Goal: Task Accomplishment & Management: Manage account settings

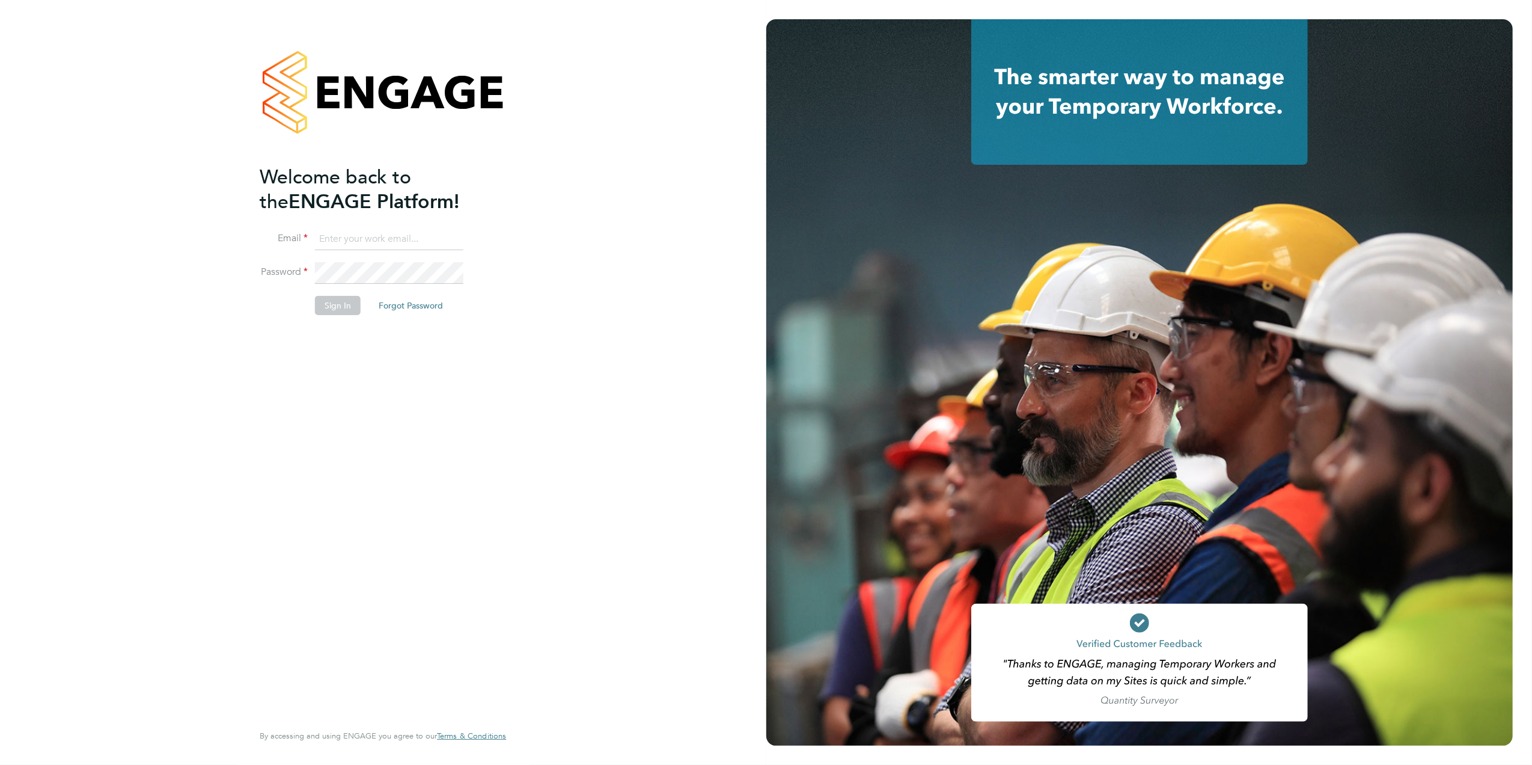
type input "kirsty.roach@abm.com"
click at [328, 306] on button "Sign In" at bounding box center [338, 305] width 46 height 19
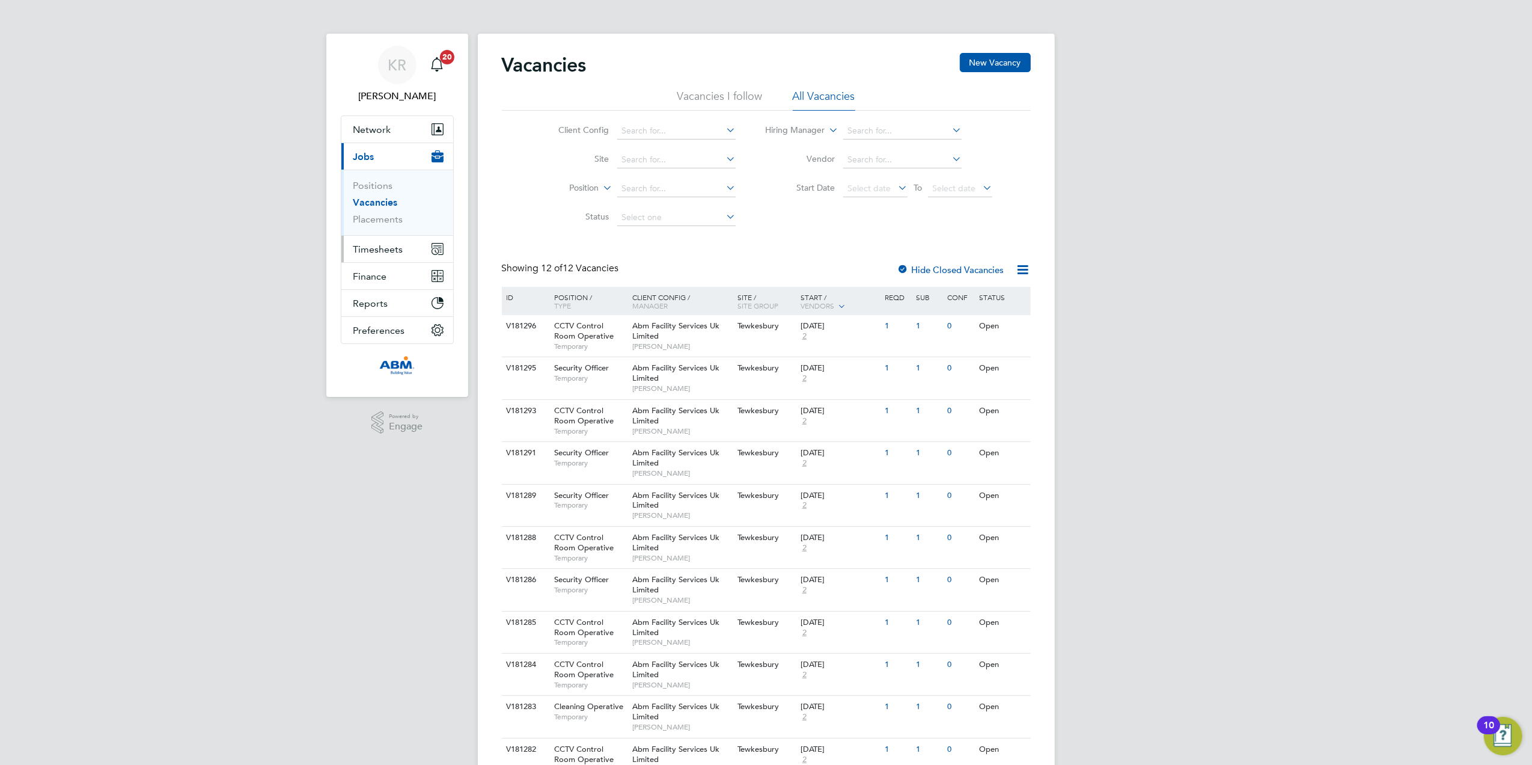
click at [375, 253] on span "Timesheets" at bounding box center [378, 248] width 50 height 11
click at [369, 213] on link "Timesheets" at bounding box center [378, 212] width 50 height 11
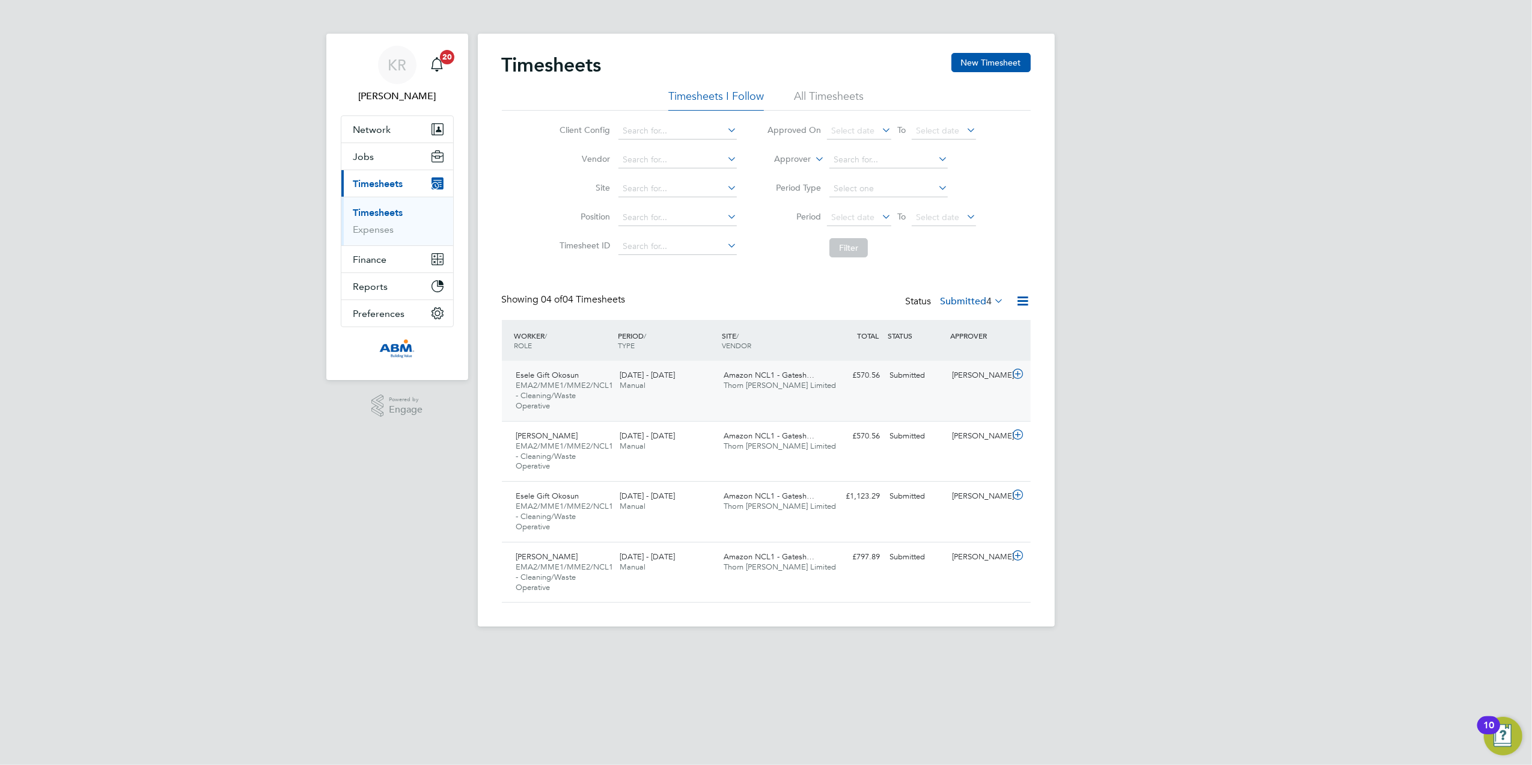
click at [1021, 375] on icon at bounding box center [1018, 374] width 15 height 10
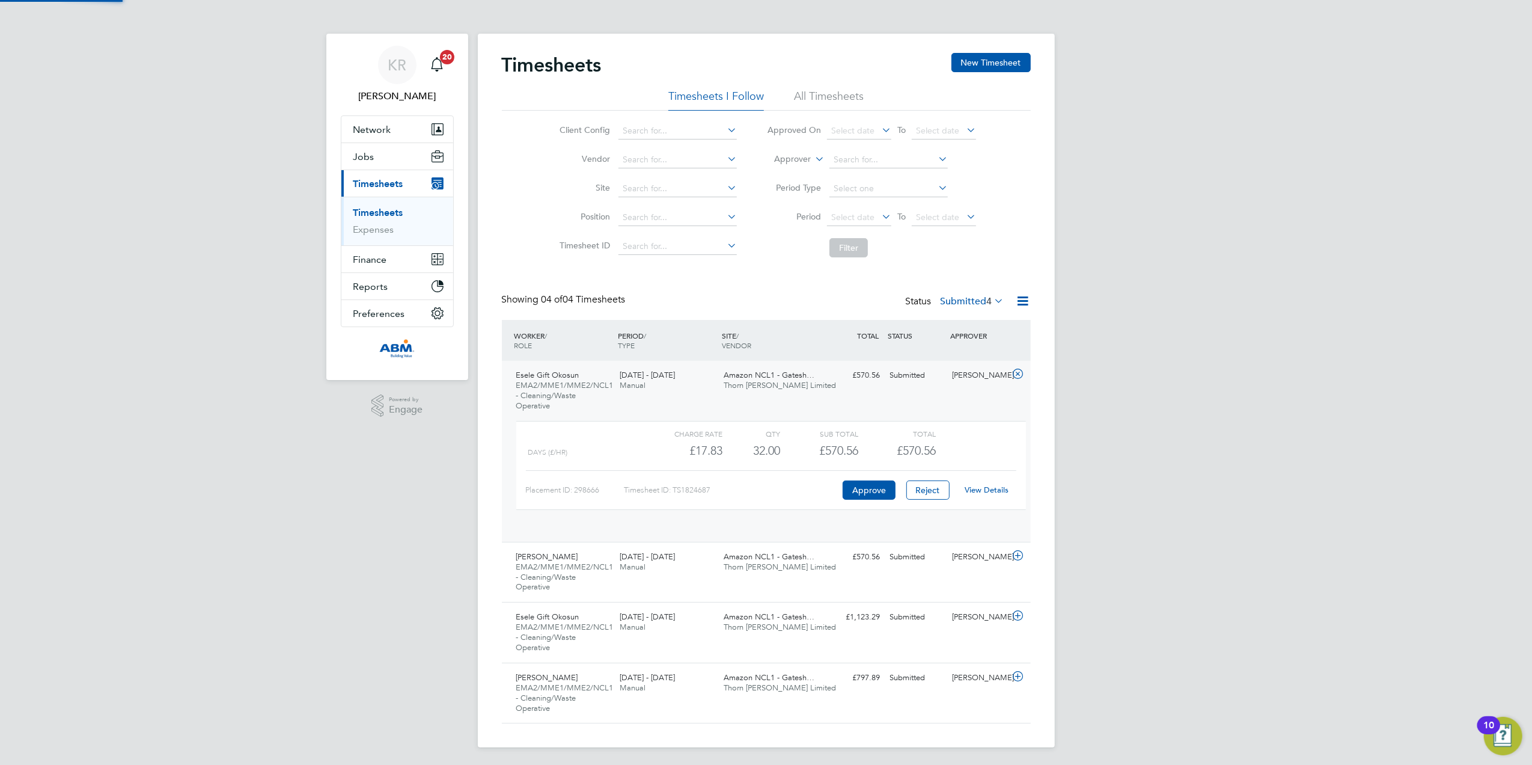
scroll to position [20, 117]
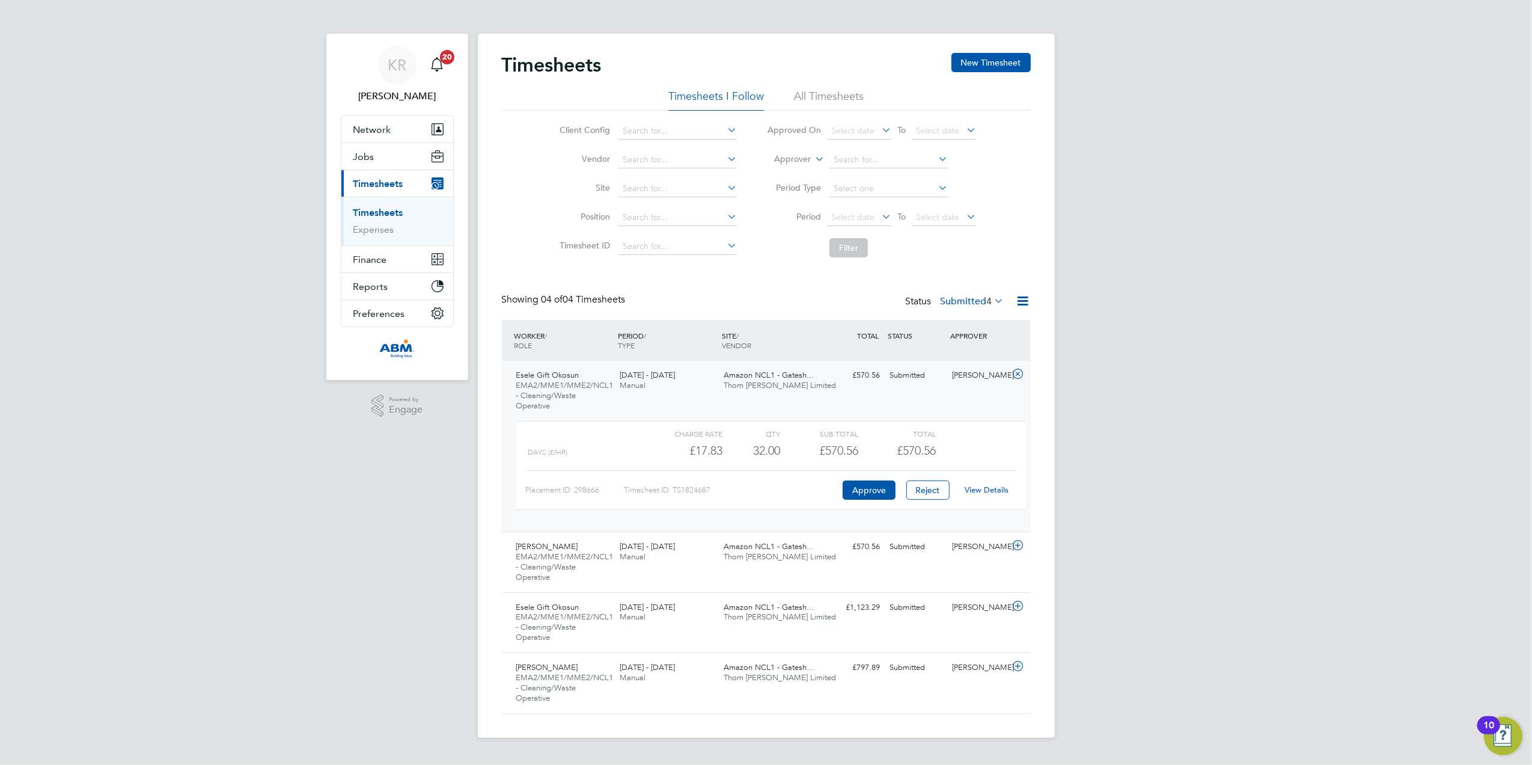
click at [875, 479] on div "Placement ID: 298666 Timesheet ID: TS1824687 Approve Reject View Details" at bounding box center [771, 484] width 491 height 29
click at [869, 492] on button "Approve" at bounding box center [869, 489] width 53 height 19
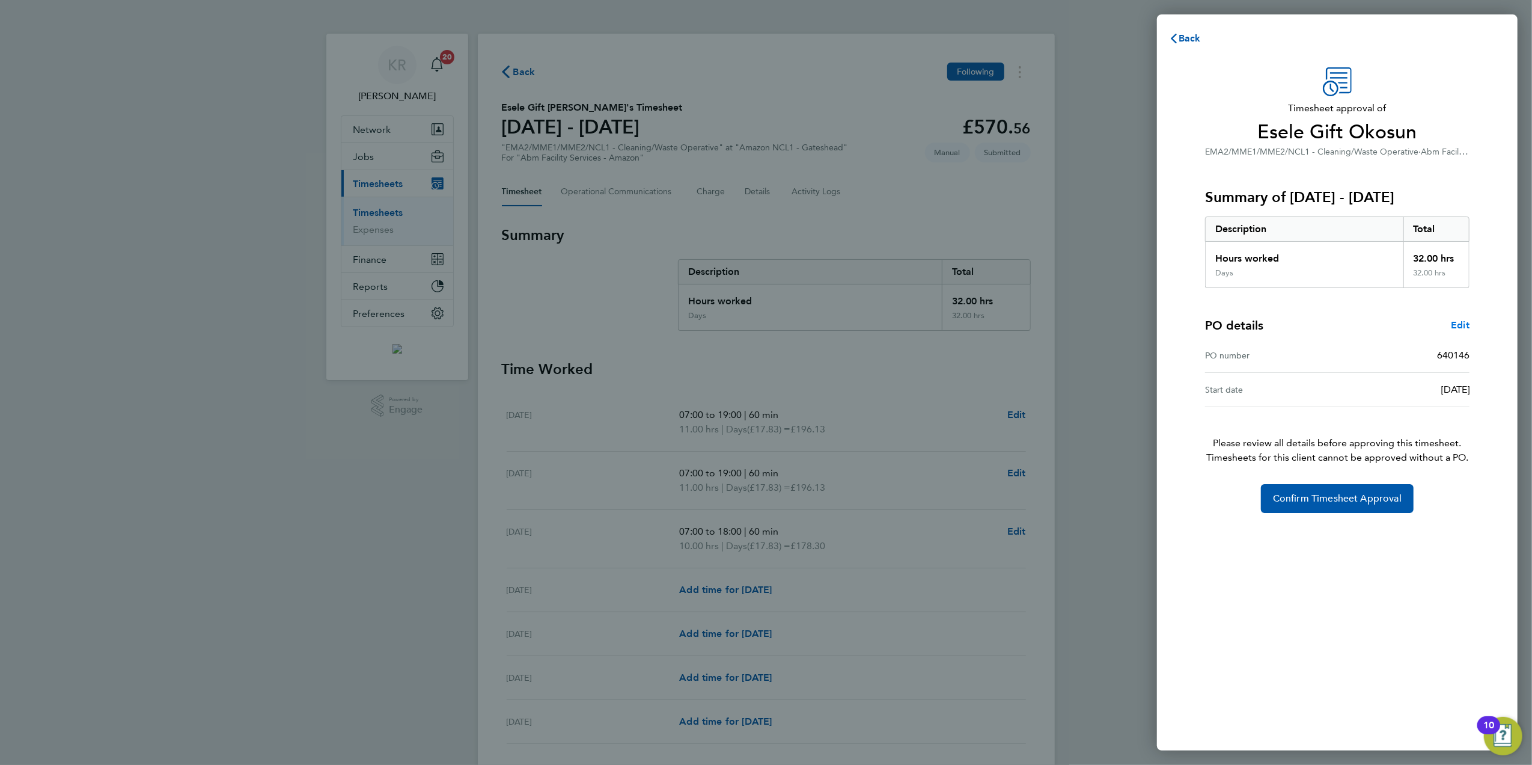
click at [1461, 323] on span "Edit" at bounding box center [1460, 324] width 19 height 11
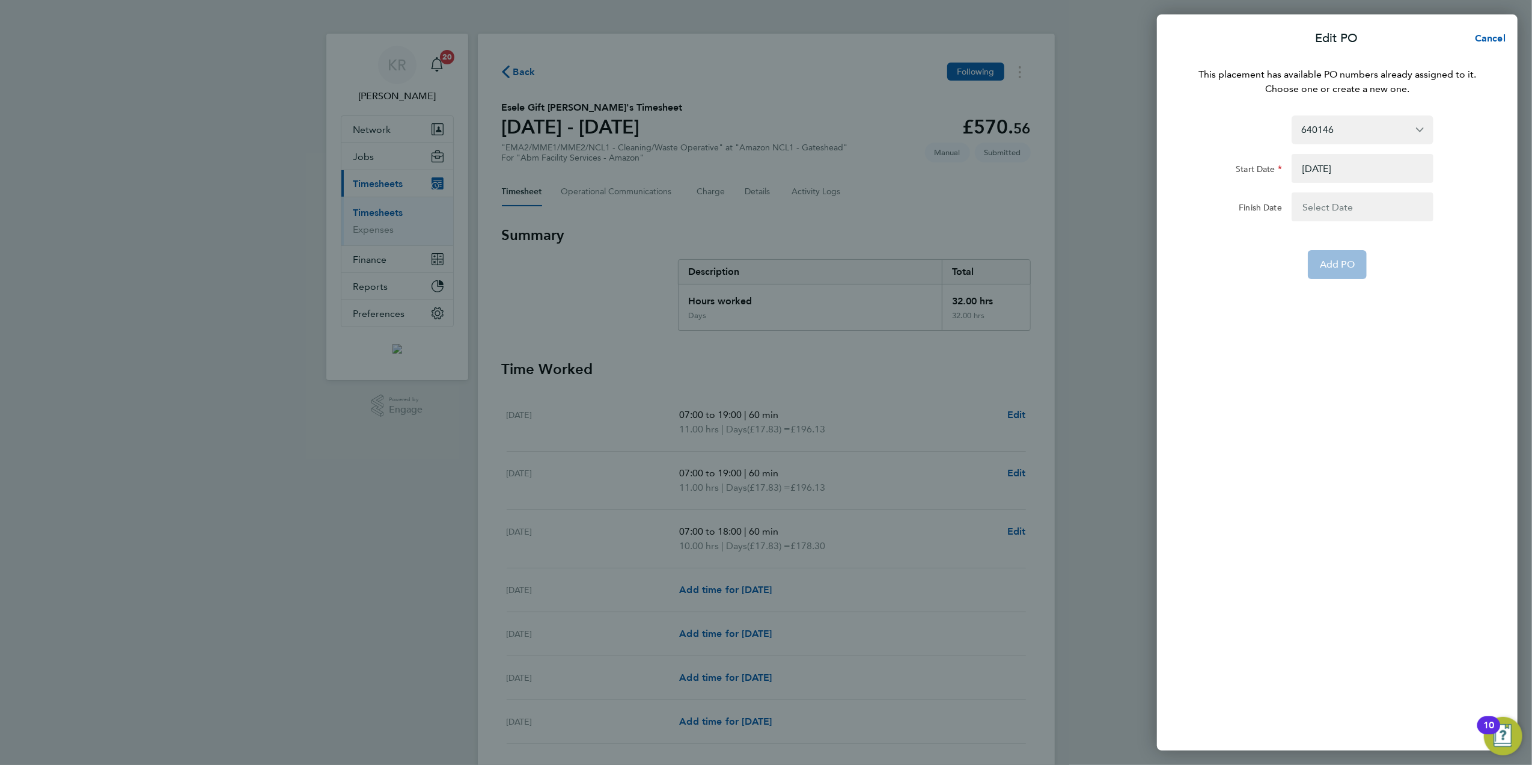
click at [1373, 212] on button "button" at bounding box center [1363, 206] width 142 height 29
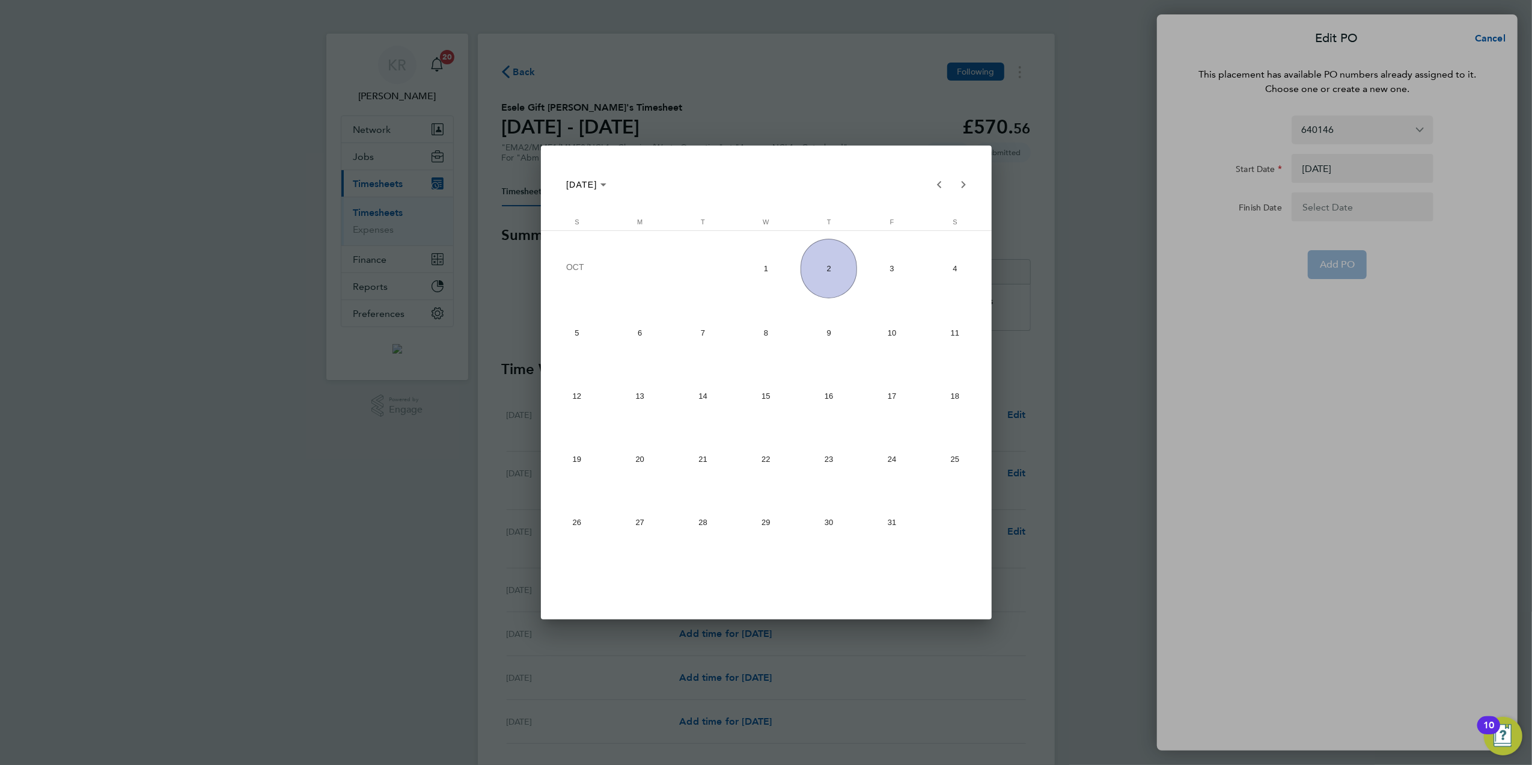
click at [1373, 212] on div at bounding box center [766, 382] width 1532 height 765
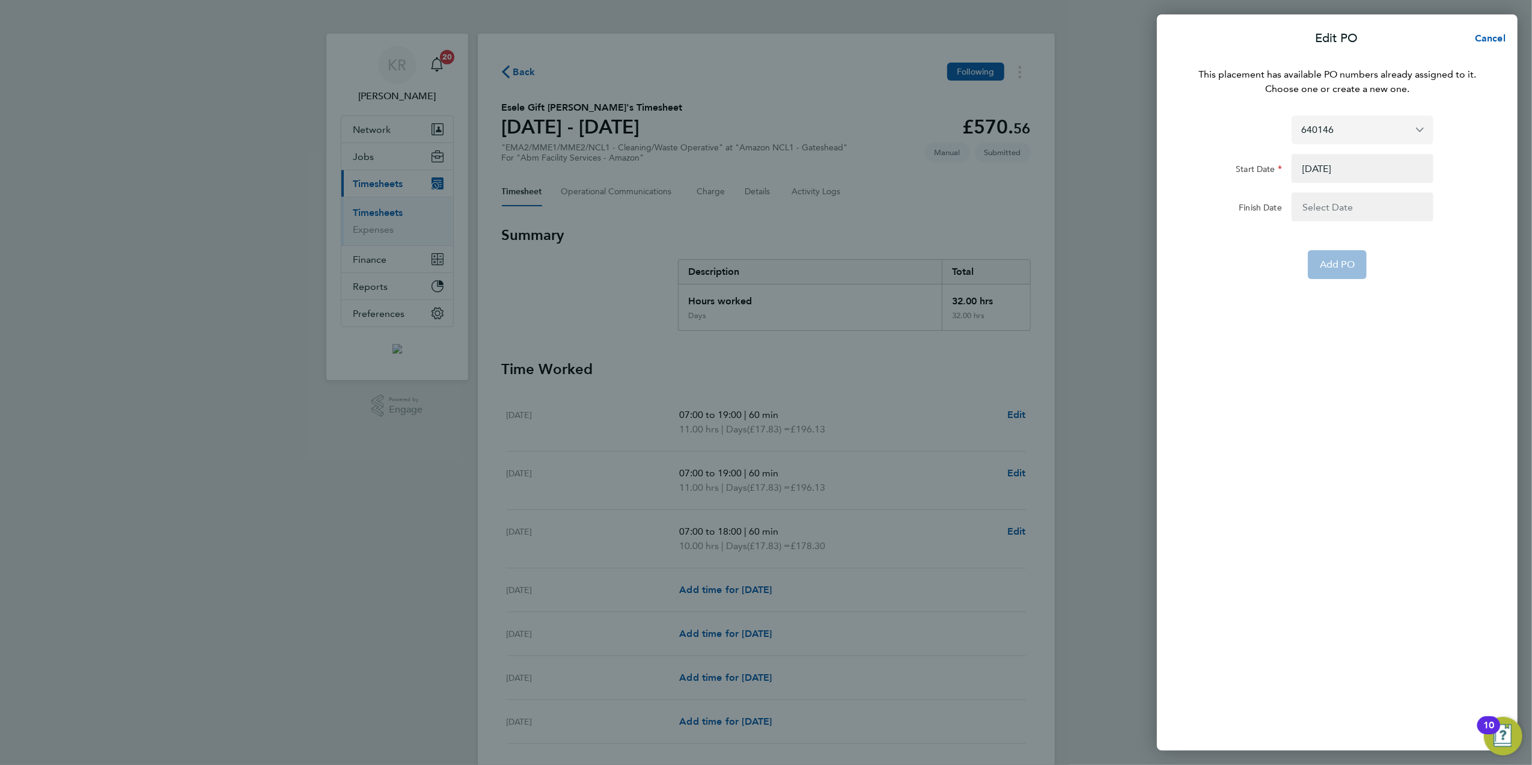
click at [1419, 130] on input "640146" at bounding box center [1363, 129] width 142 height 28
click at [1368, 164] on span "Assign new PO no." at bounding box center [1345, 158] width 87 height 11
click at [1354, 117] on input "PO Number" at bounding box center [1363, 115] width 142 height 29
type input "648208"
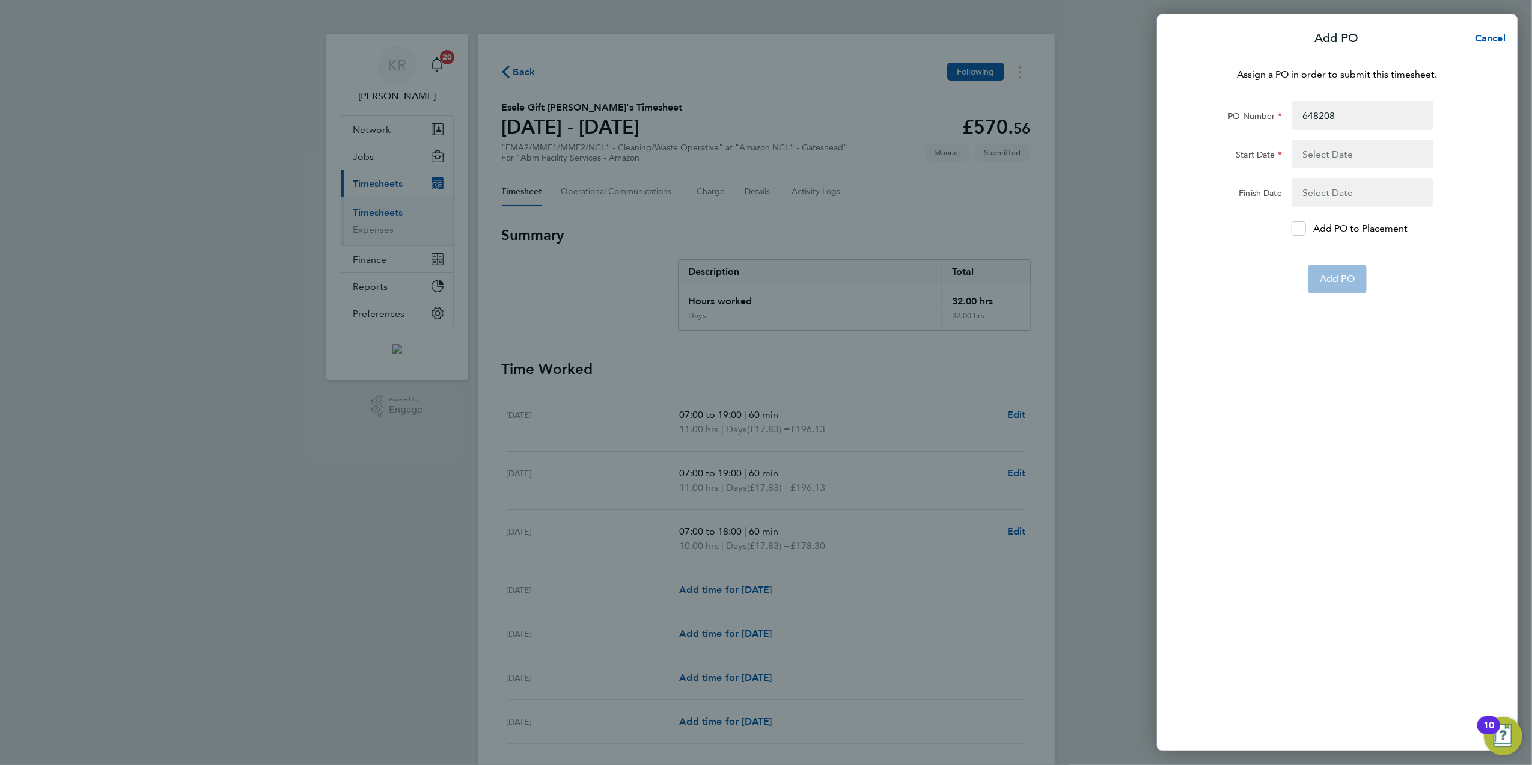
click at [1356, 159] on button "button" at bounding box center [1363, 153] width 142 height 29
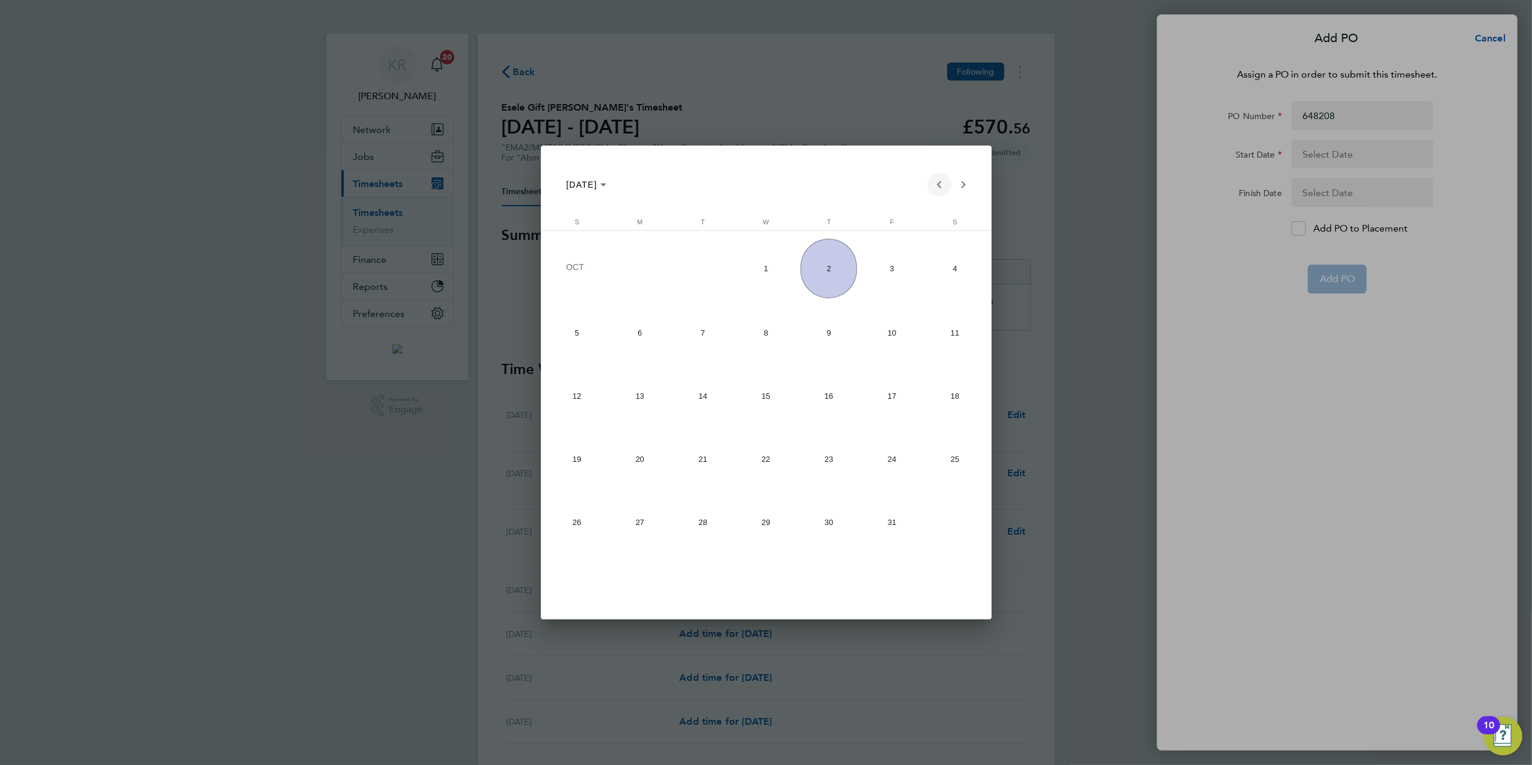
click at [938, 183] on span "Previous month" at bounding box center [940, 185] width 24 height 24
click at [620, 340] on span "1" at bounding box center [640, 329] width 57 height 57
type input "[DATE]"
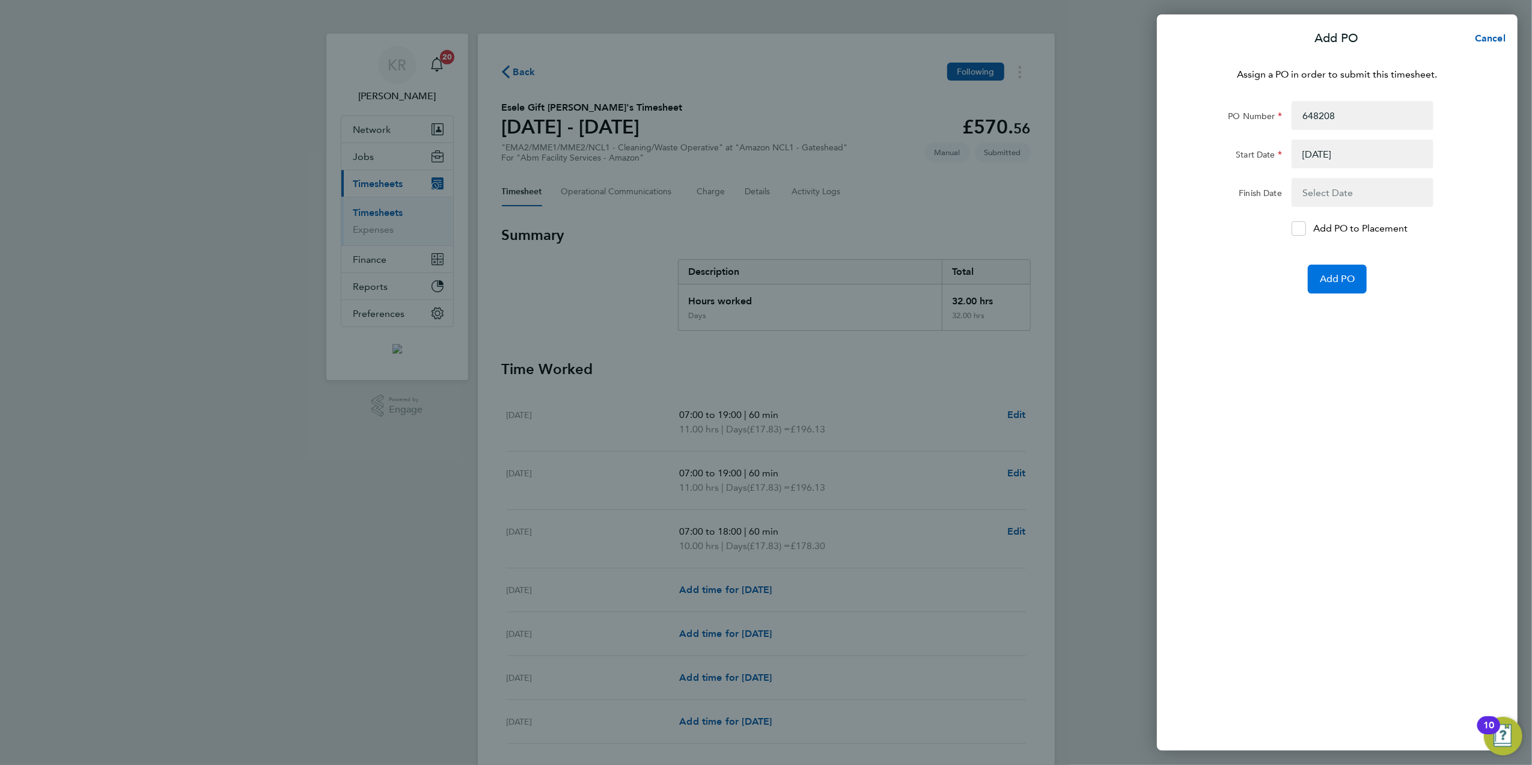
click at [1338, 275] on span "Add PO" at bounding box center [1337, 279] width 35 height 12
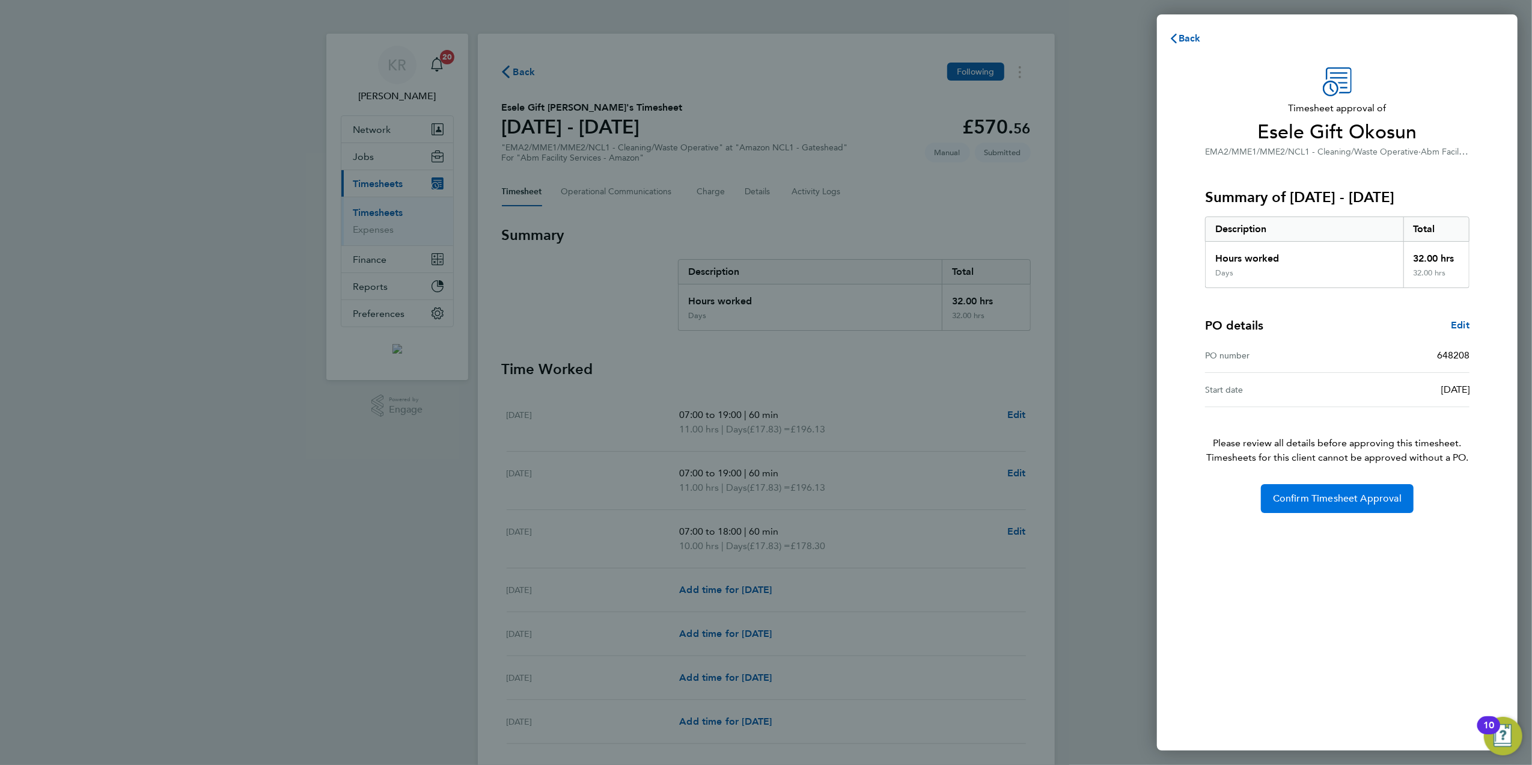
click at [1335, 503] on span "Confirm Timesheet Approval" at bounding box center [1337, 498] width 129 height 12
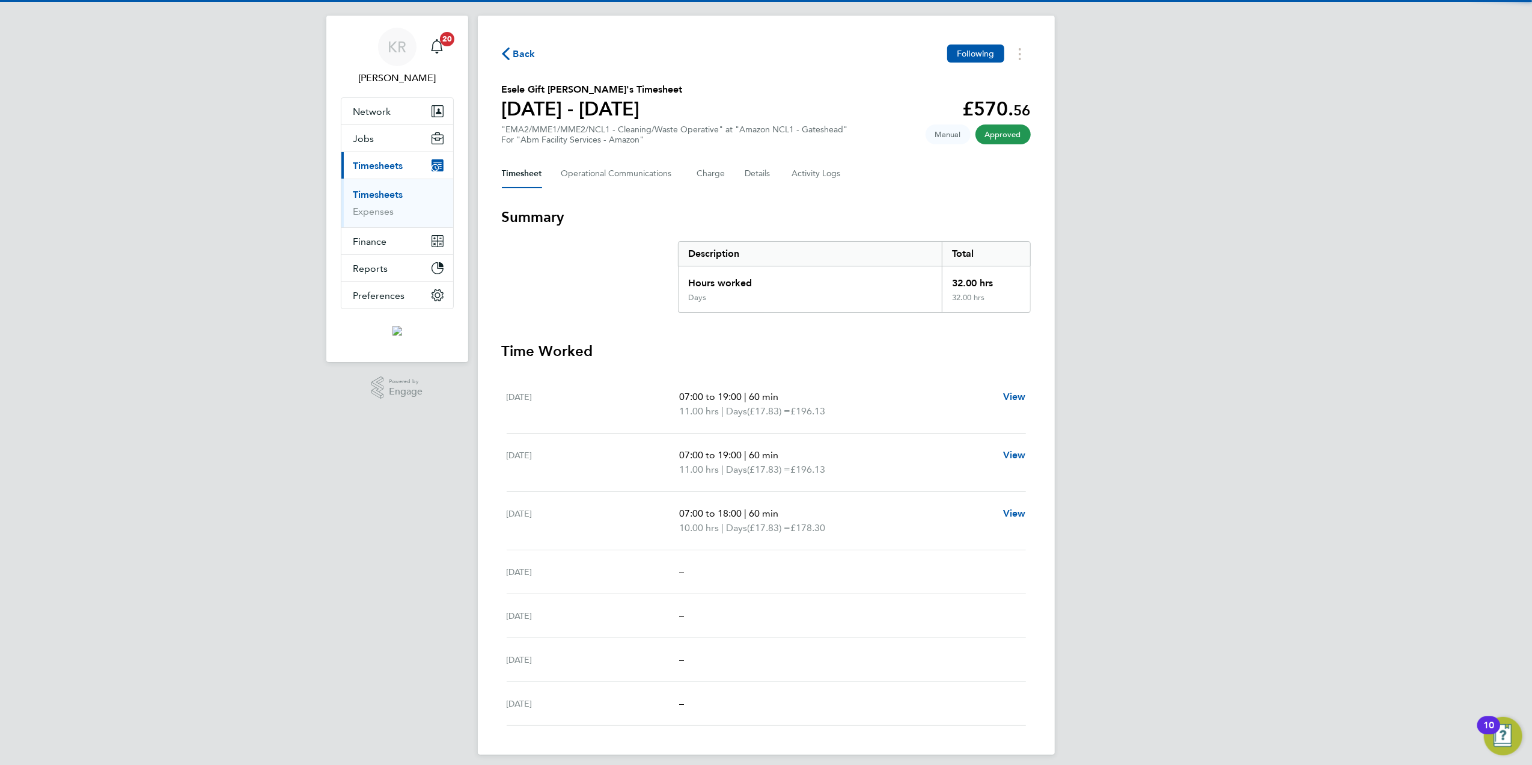
scroll to position [29, 0]
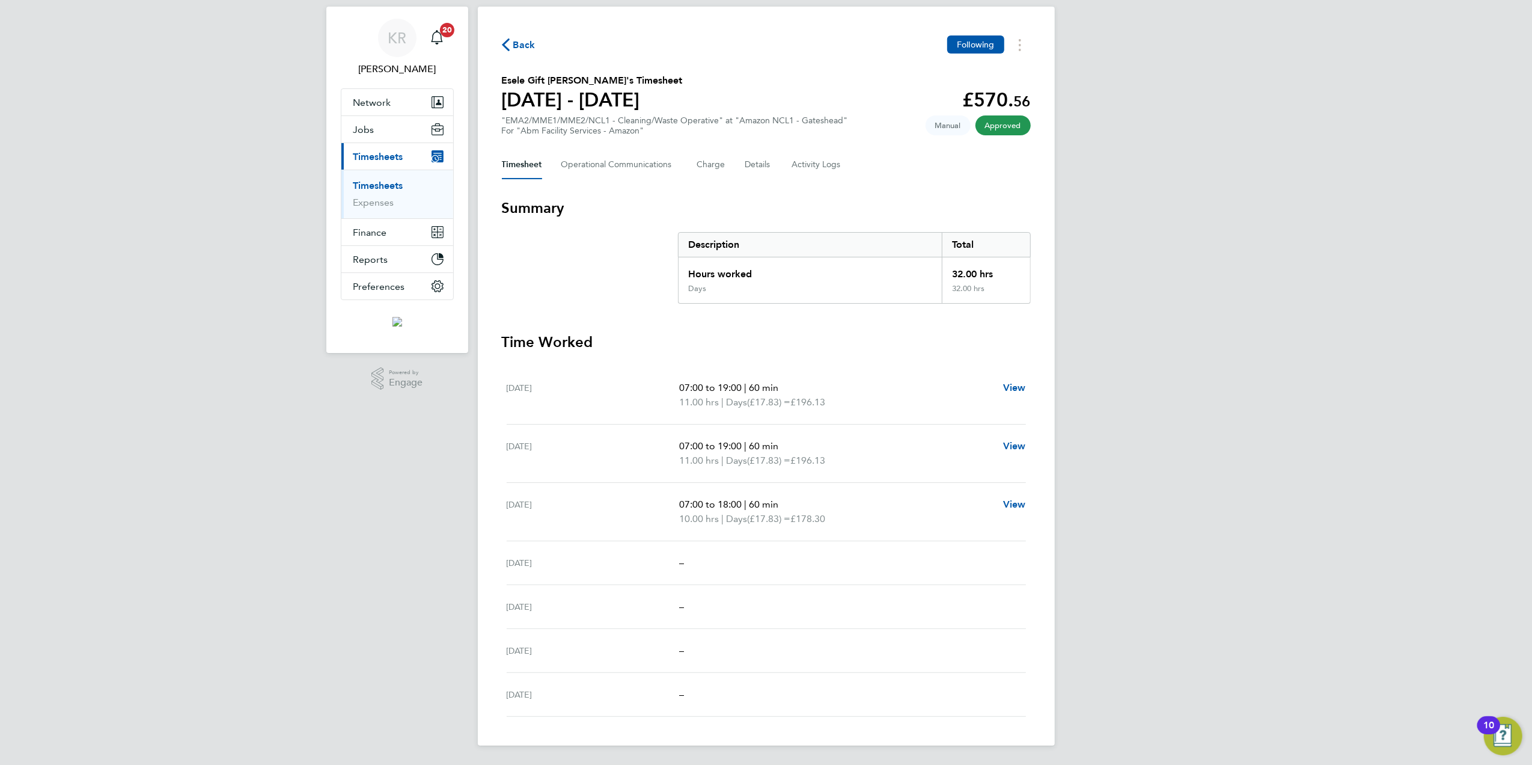
click at [383, 183] on link "Timesheets" at bounding box center [378, 185] width 50 height 11
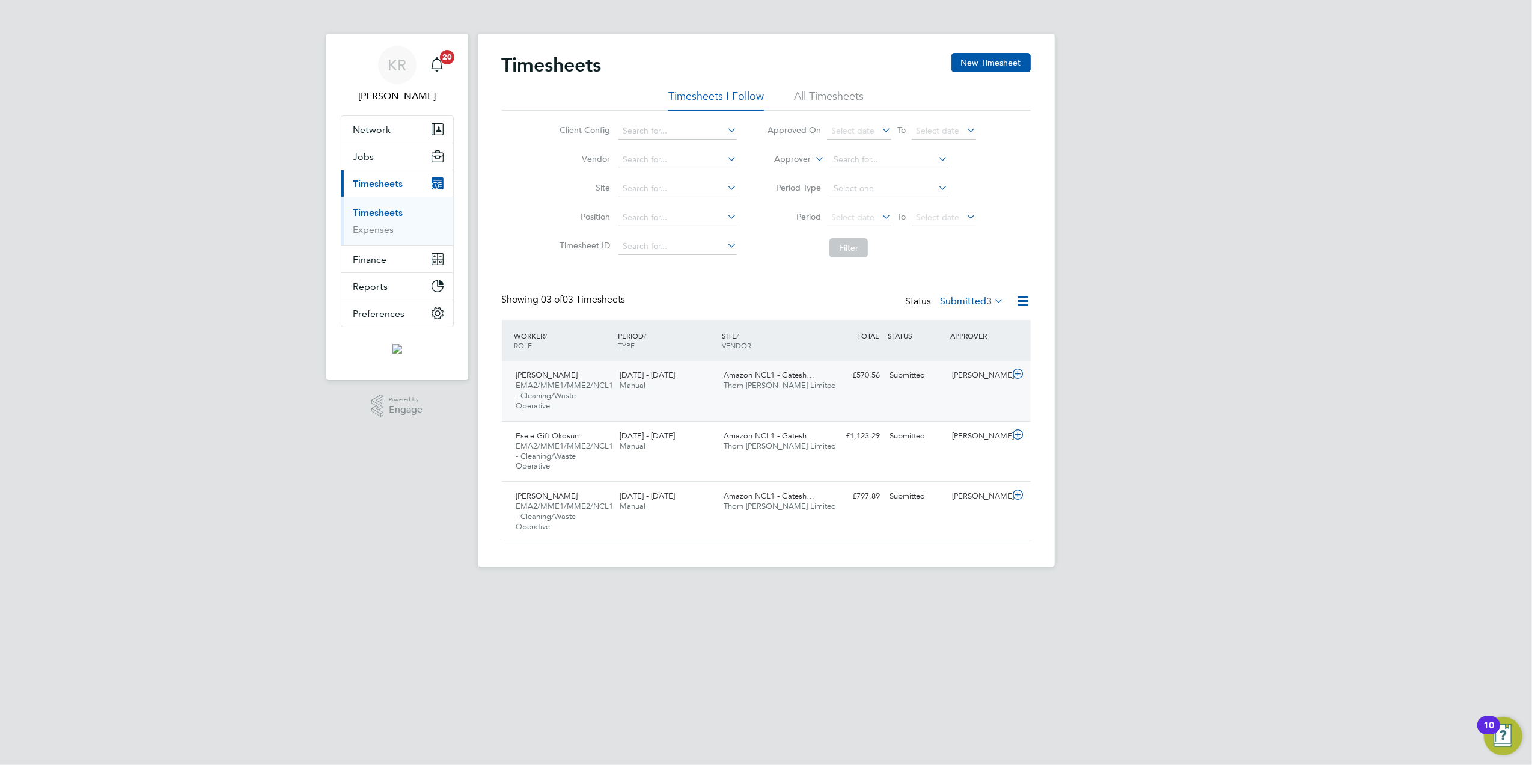
click at [1018, 376] on icon at bounding box center [1018, 374] width 15 height 10
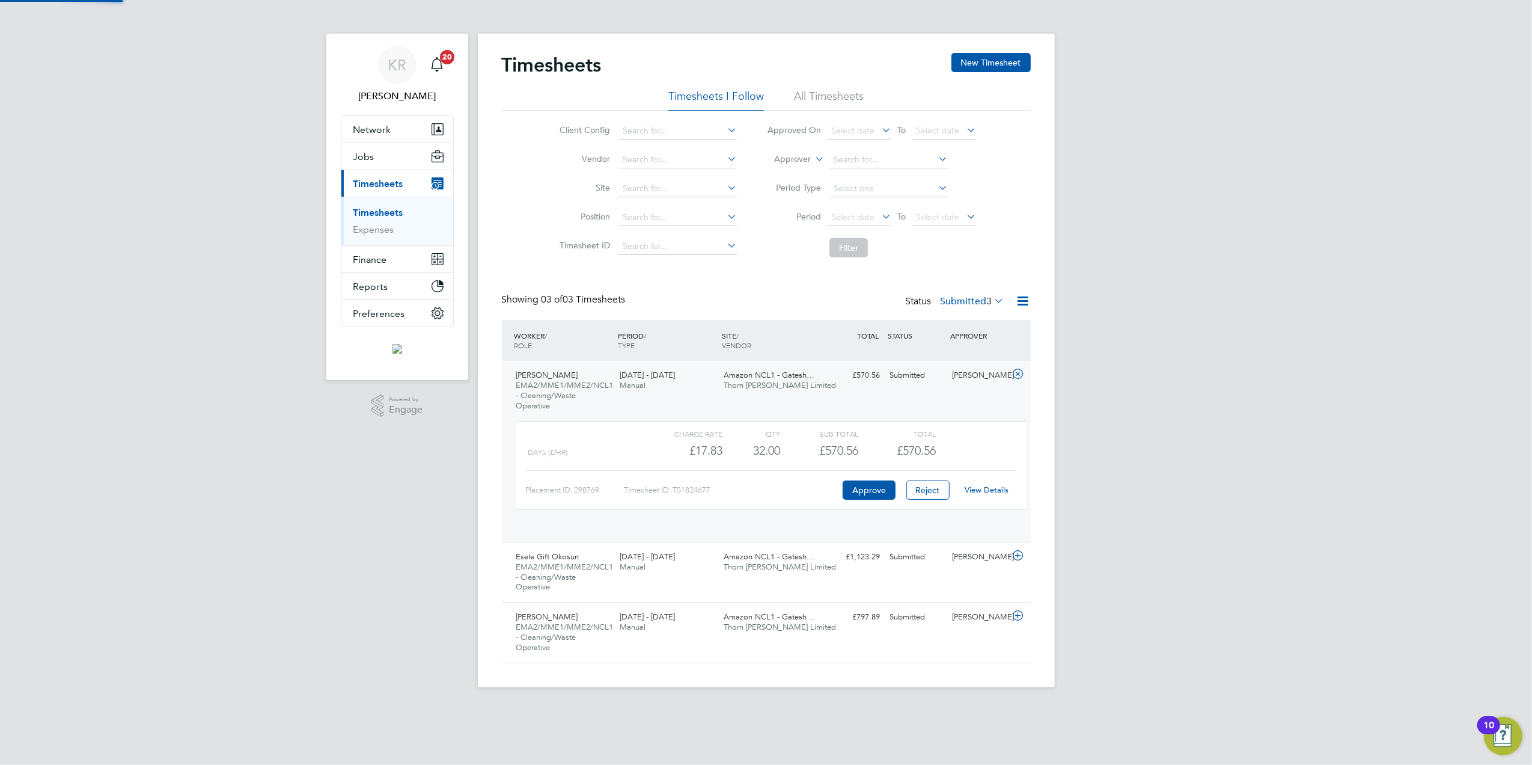
scroll to position [20, 117]
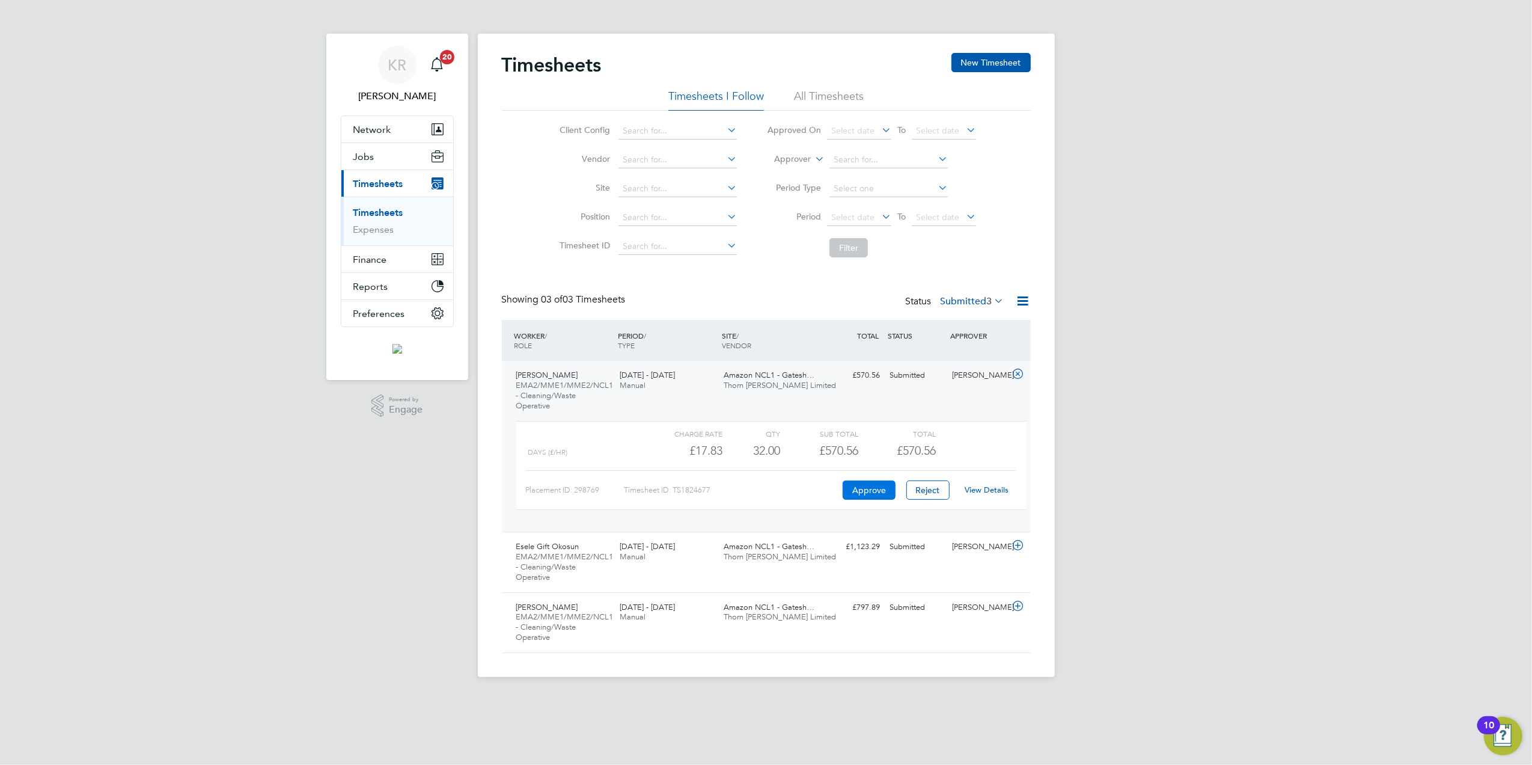
click at [885, 487] on button "Approve" at bounding box center [869, 489] width 53 height 19
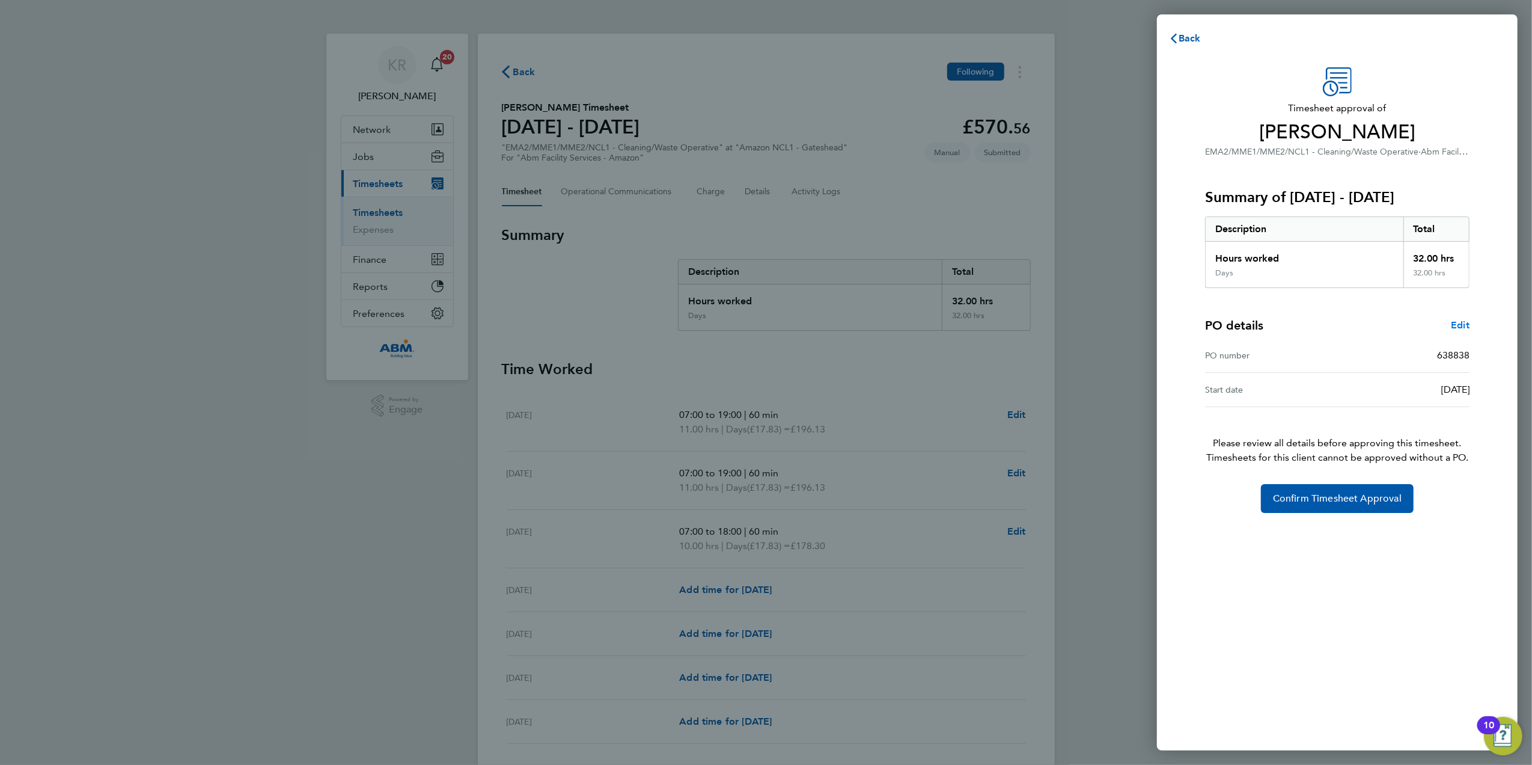
click at [1462, 326] on span "Edit" at bounding box center [1460, 324] width 19 height 11
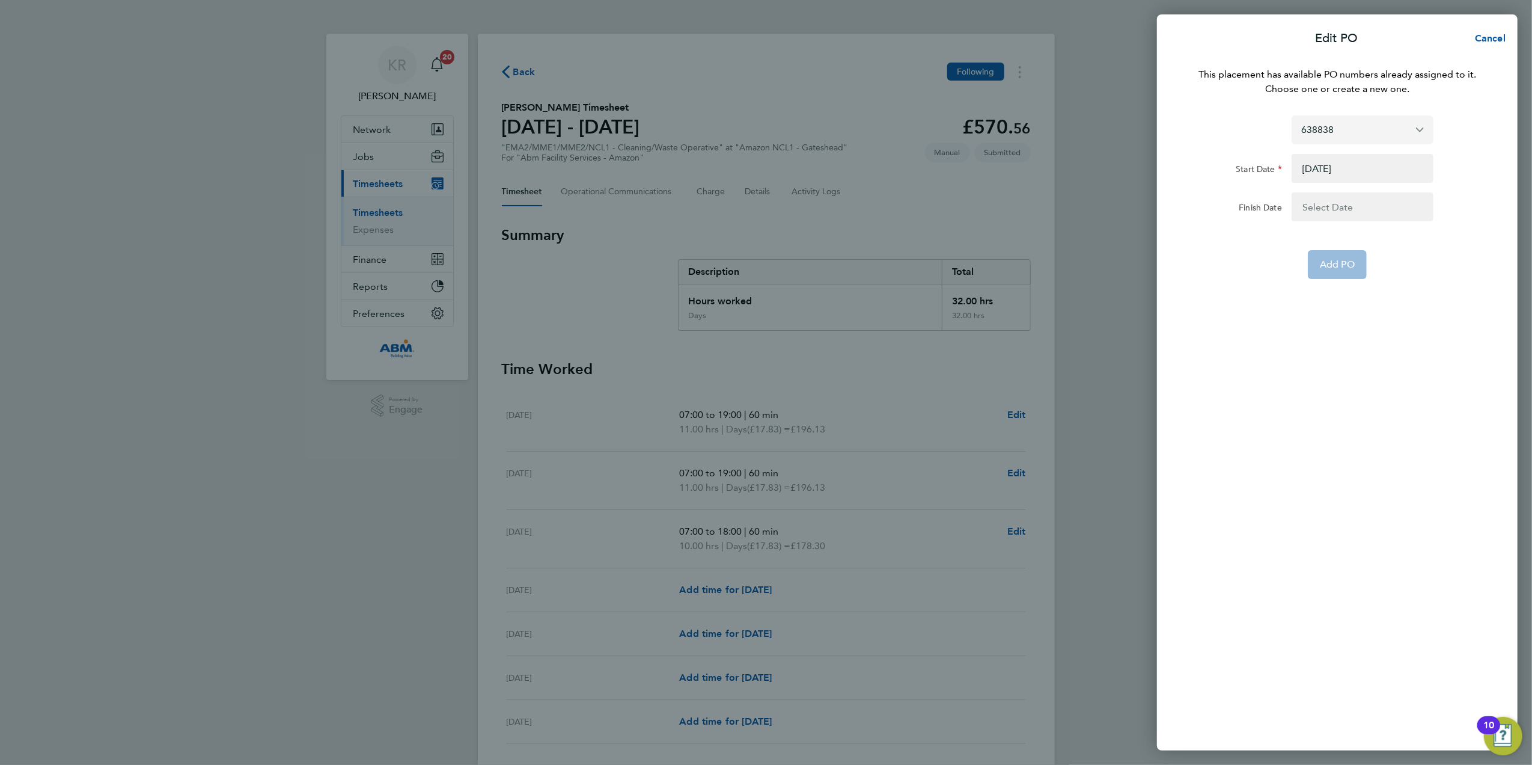
click at [1421, 128] on input "638838" at bounding box center [1363, 129] width 142 height 28
click at [1374, 159] on span "Assign new PO no." at bounding box center [1345, 158] width 87 height 11
click at [1360, 119] on input "PO Number" at bounding box center [1363, 115] width 142 height 29
type input "648208"
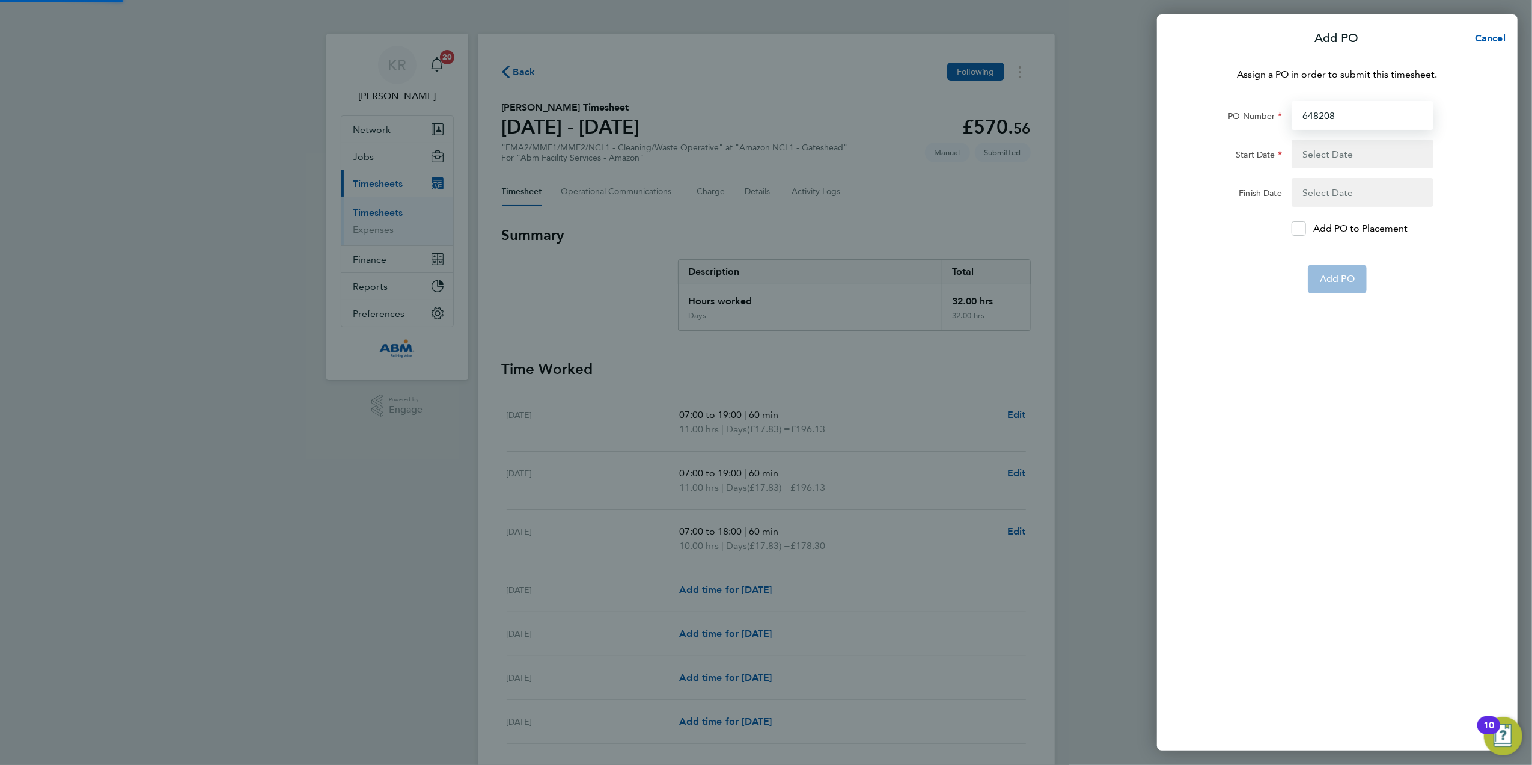
type input "[DATE]"
type input "648208"
click at [1321, 244] on span "Add PO" at bounding box center [1337, 250] width 35 height 12
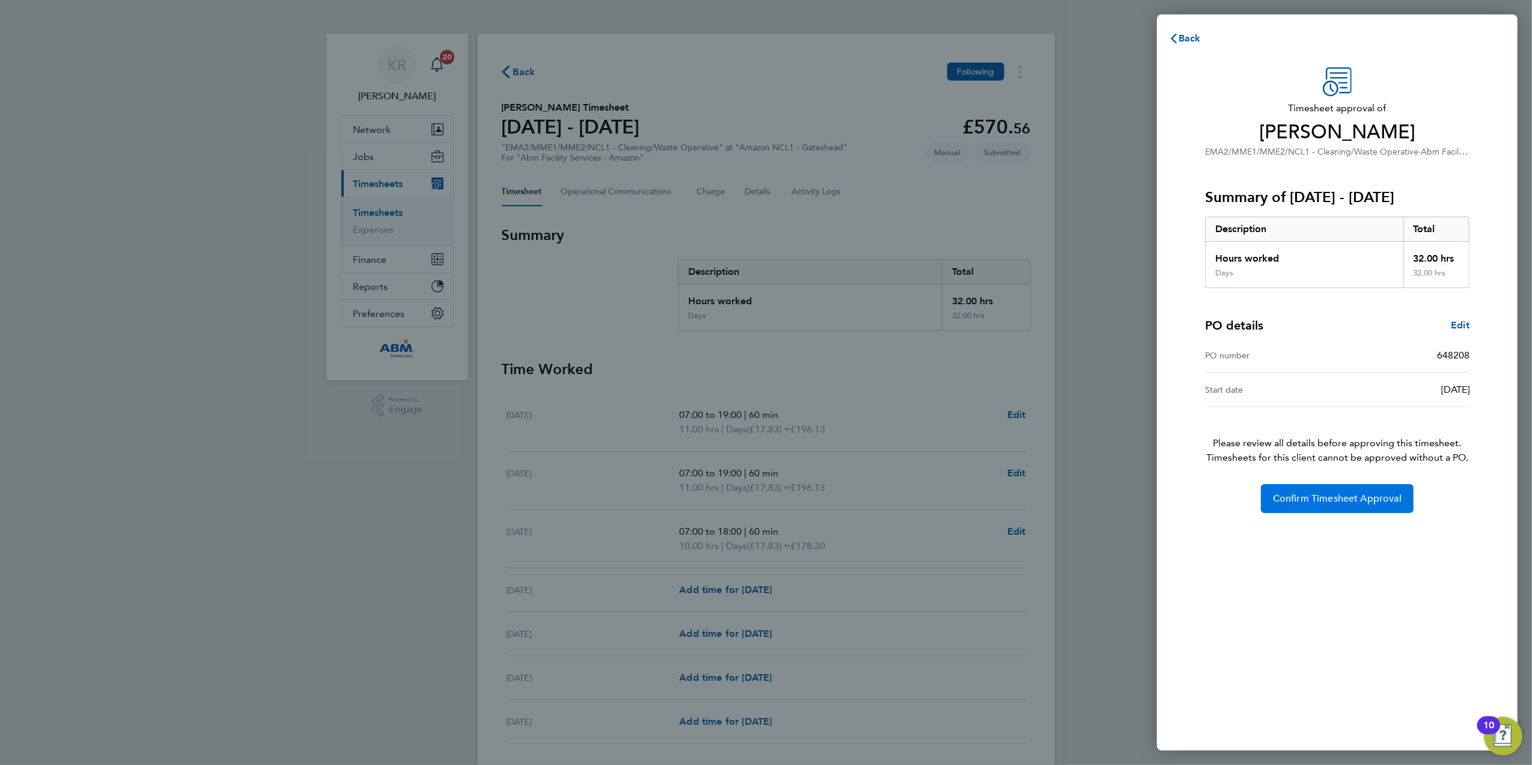
click at [1312, 497] on span "Confirm Timesheet Approval" at bounding box center [1337, 498] width 129 height 12
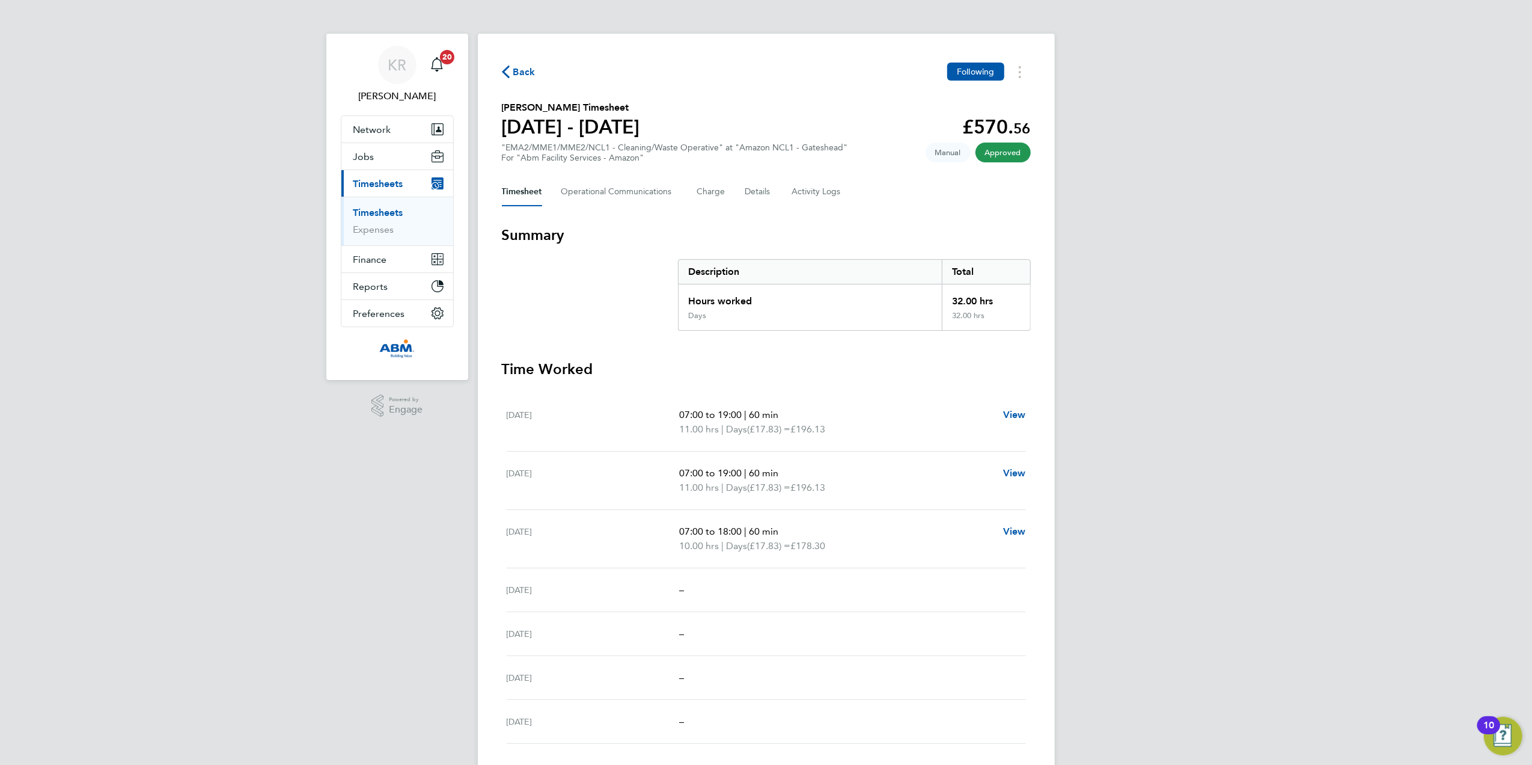
click at [378, 183] on span "Timesheets" at bounding box center [378, 183] width 50 height 11
click at [379, 186] on span "Timesheets" at bounding box center [378, 183] width 50 height 11
click at [379, 215] on link "Timesheets" at bounding box center [378, 212] width 50 height 11
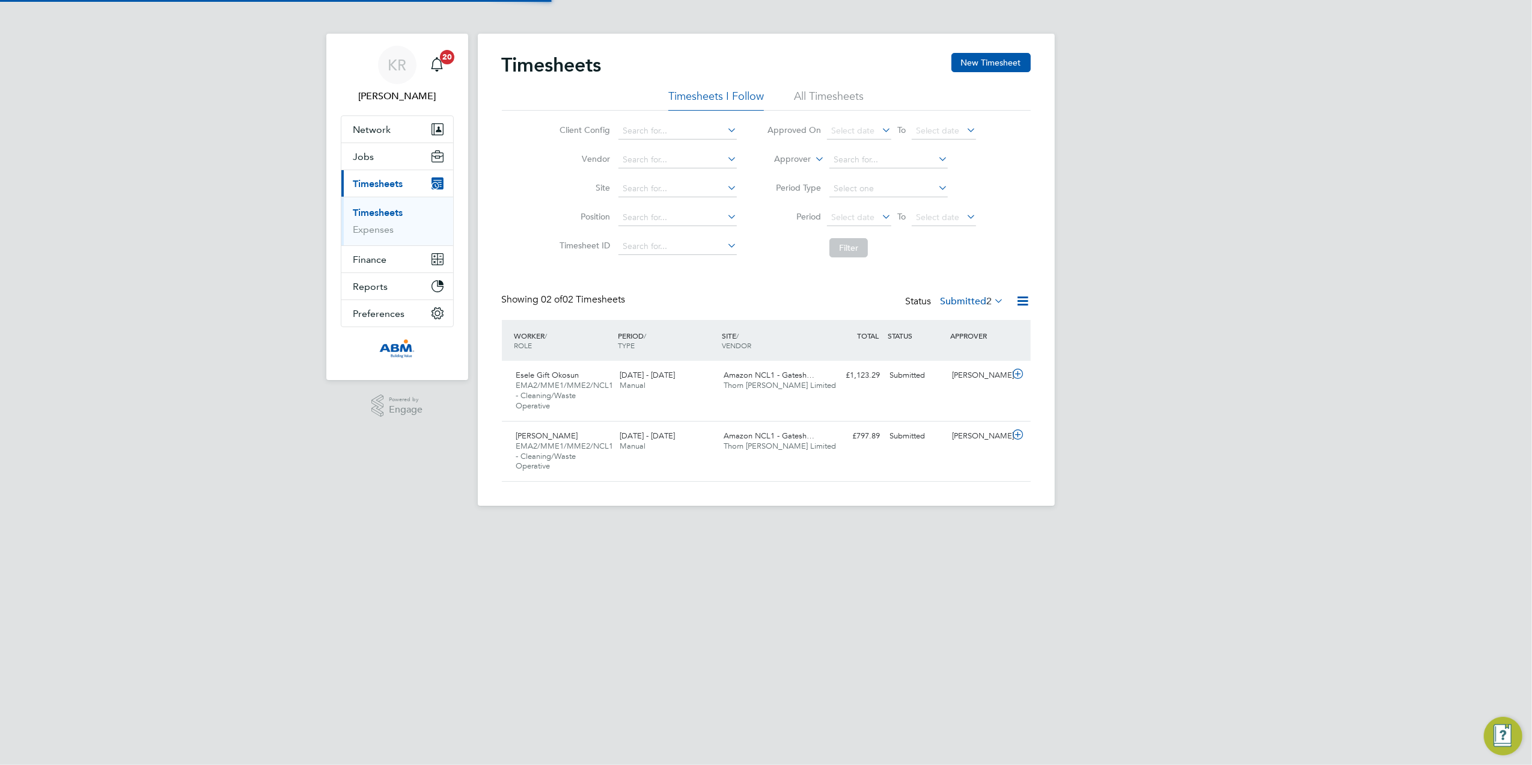
scroll to position [30, 105]
click at [1016, 373] on icon at bounding box center [1018, 374] width 15 height 10
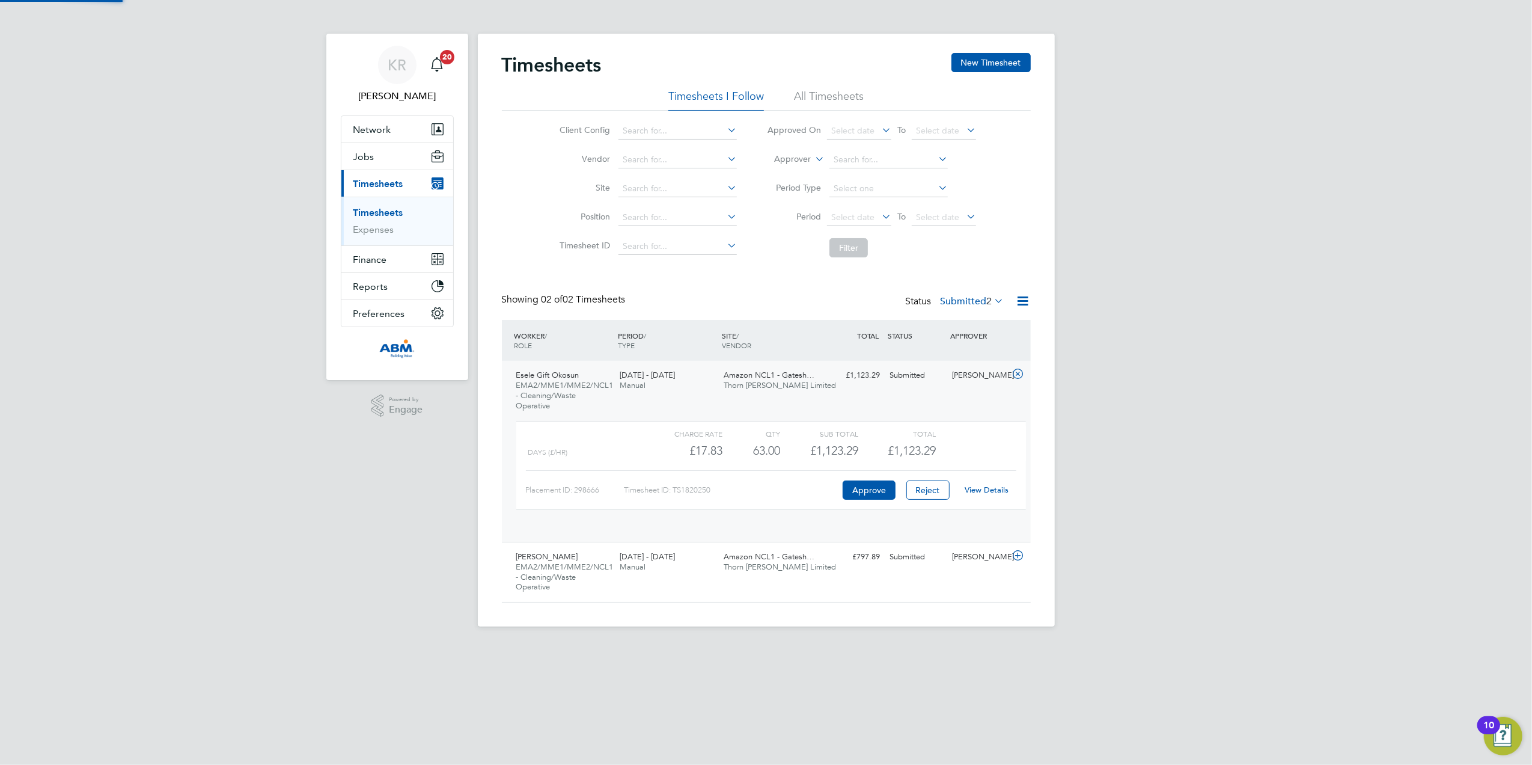
scroll to position [20, 117]
click at [858, 496] on button "Approve" at bounding box center [869, 489] width 53 height 19
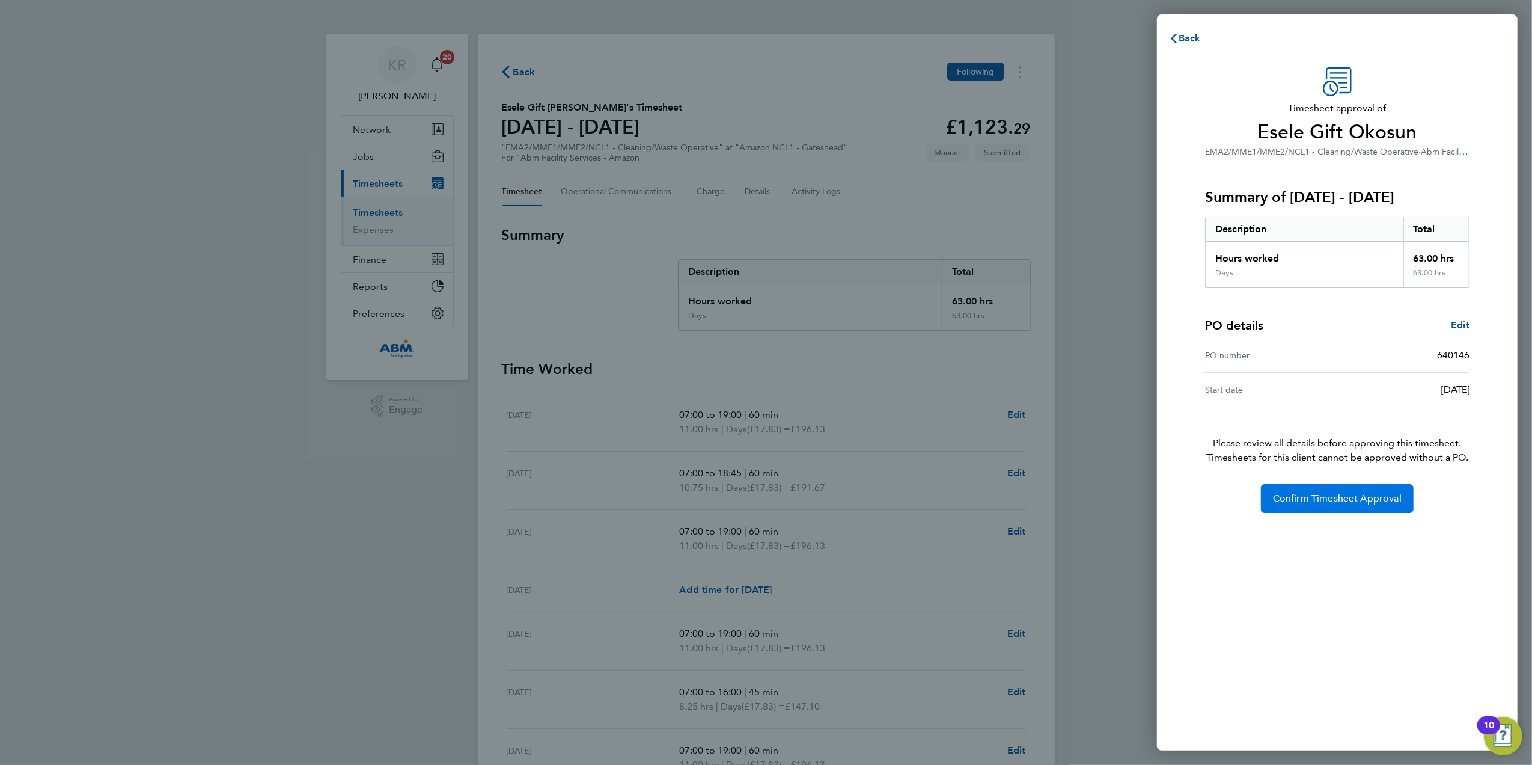
click at [1295, 509] on button "Confirm Timesheet Approval" at bounding box center [1337, 498] width 153 height 29
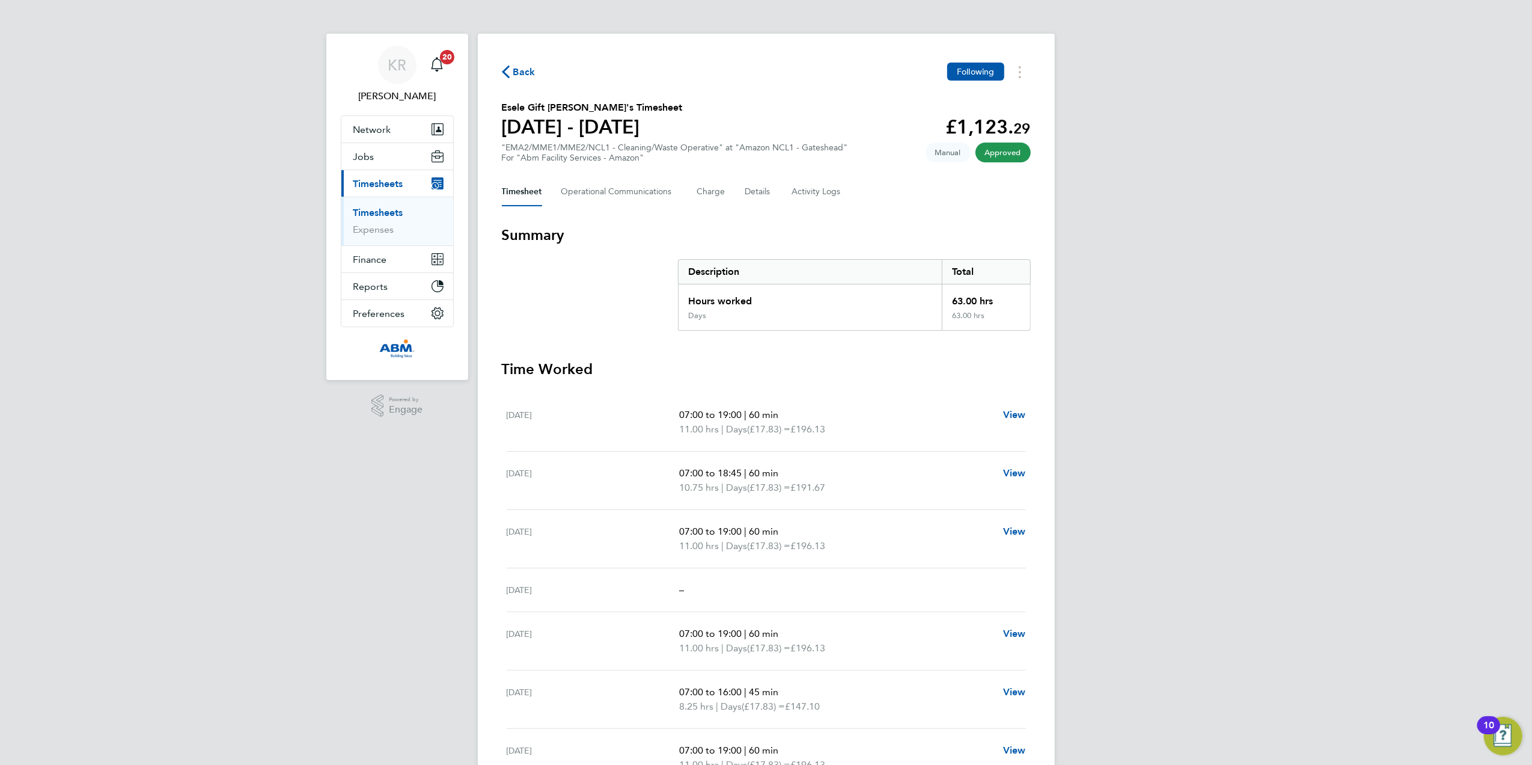
click at [391, 212] on link "Timesheets" at bounding box center [378, 212] width 50 height 11
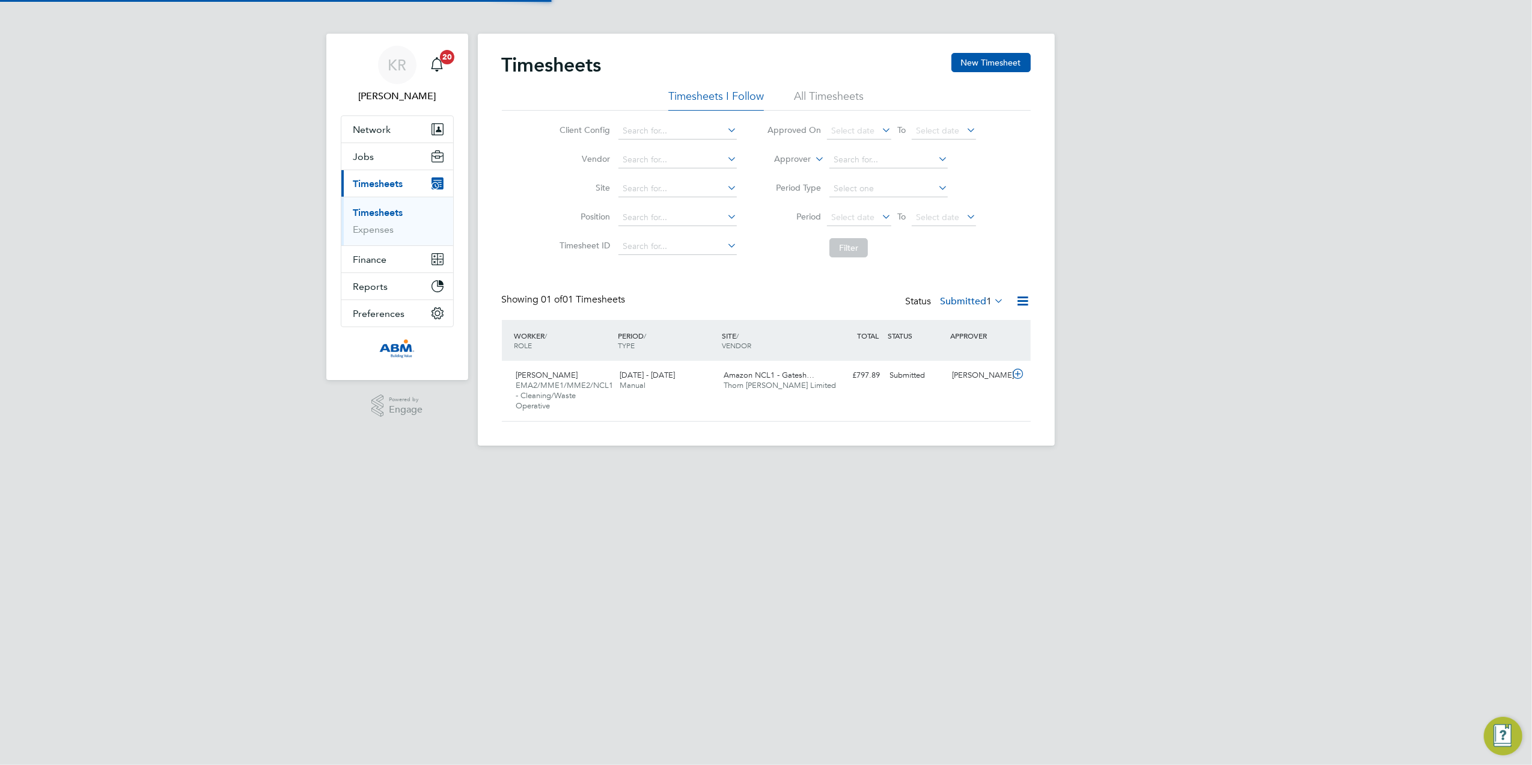
scroll to position [30, 105]
click at [1020, 372] on icon at bounding box center [1018, 374] width 15 height 10
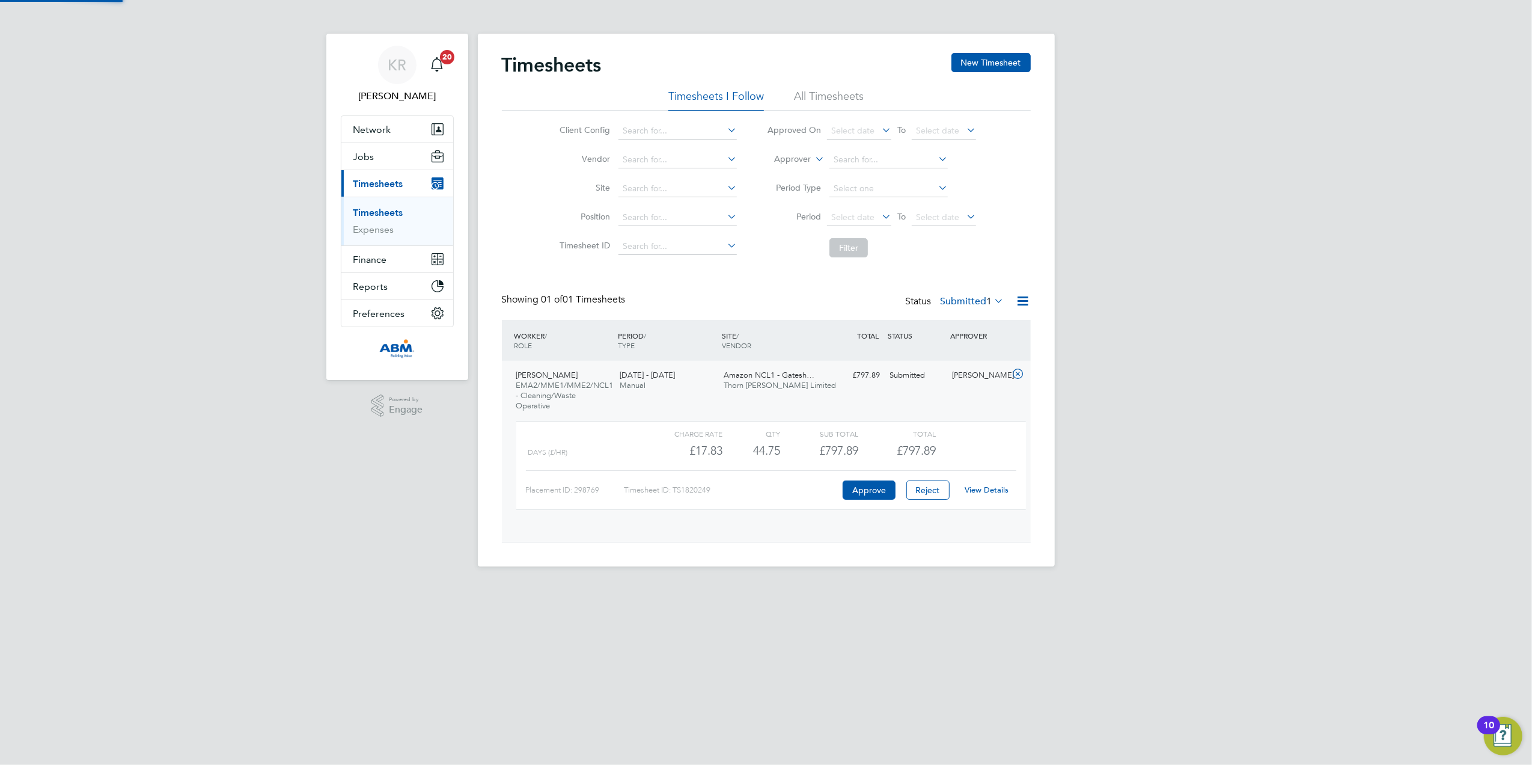
scroll to position [20, 117]
click at [880, 496] on button "Approve" at bounding box center [869, 489] width 53 height 19
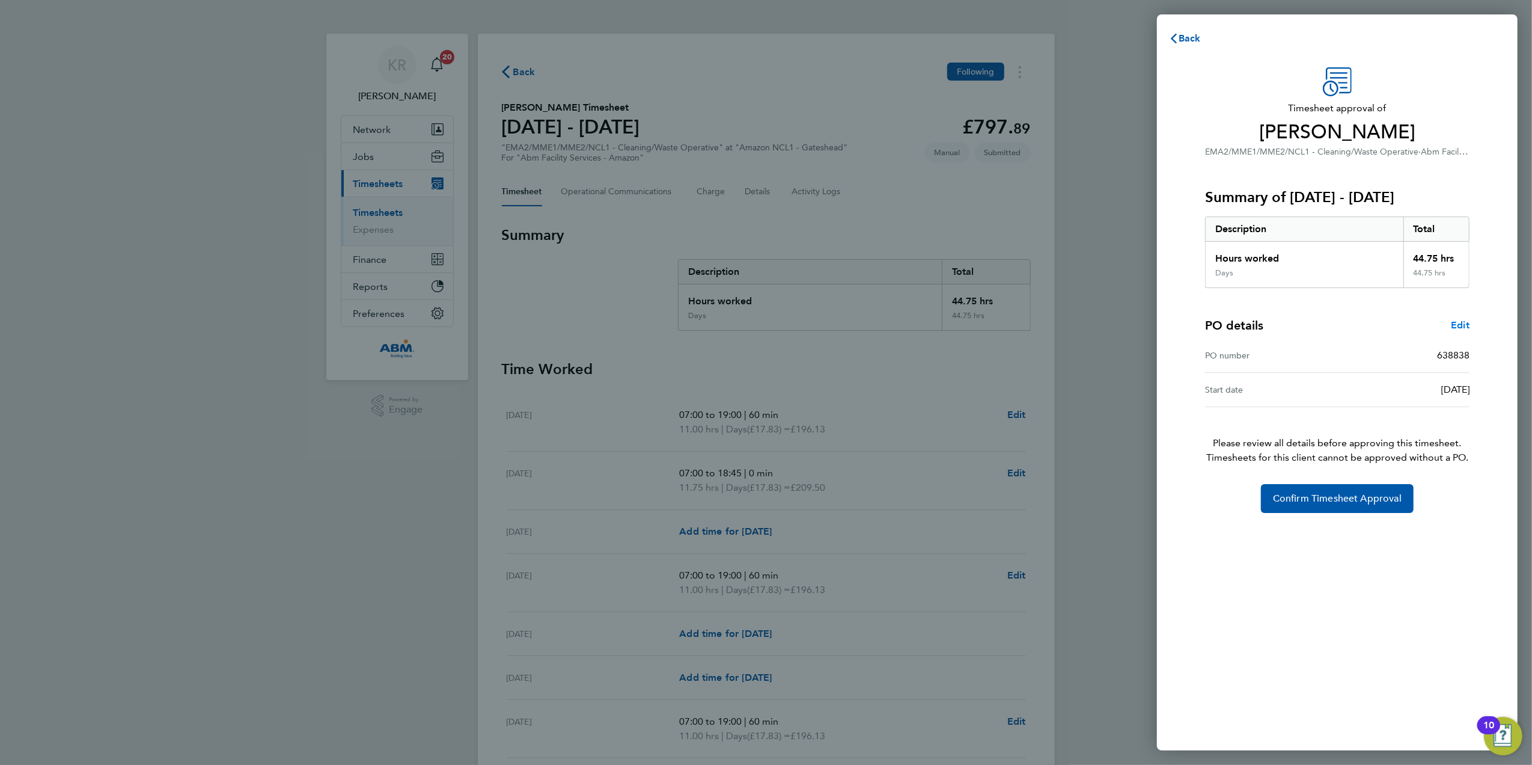
click at [1469, 327] on span "Edit" at bounding box center [1460, 324] width 19 height 11
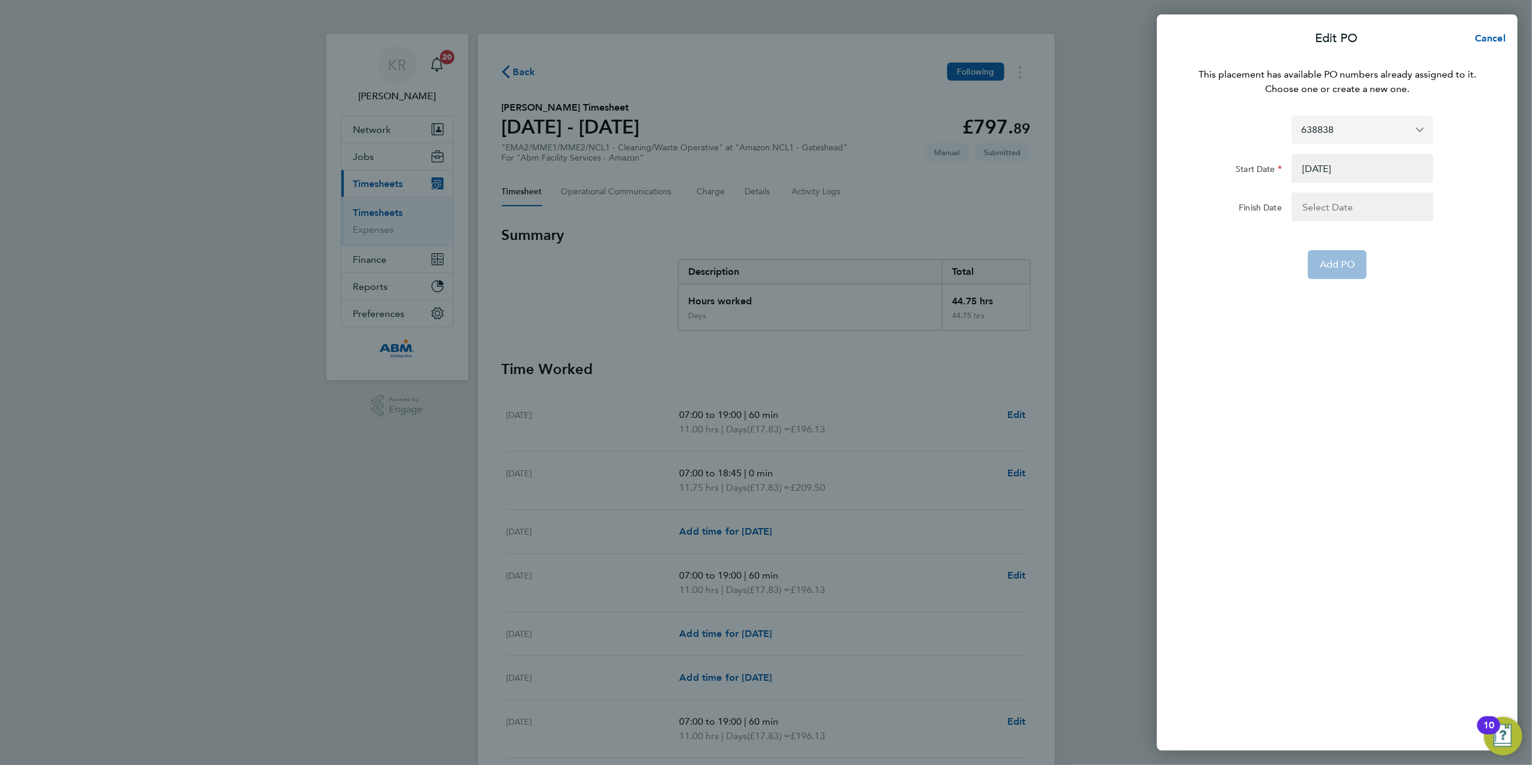
click at [1420, 125] on input "638838" at bounding box center [1363, 129] width 142 height 28
click at [1393, 162] on div "Assign new PO no." at bounding box center [1368, 158] width 132 height 29
click at [1345, 159] on span "Assign new PO no." at bounding box center [1345, 158] width 87 height 11
click at [1347, 117] on input "PO Number" at bounding box center [1363, 115] width 142 height 29
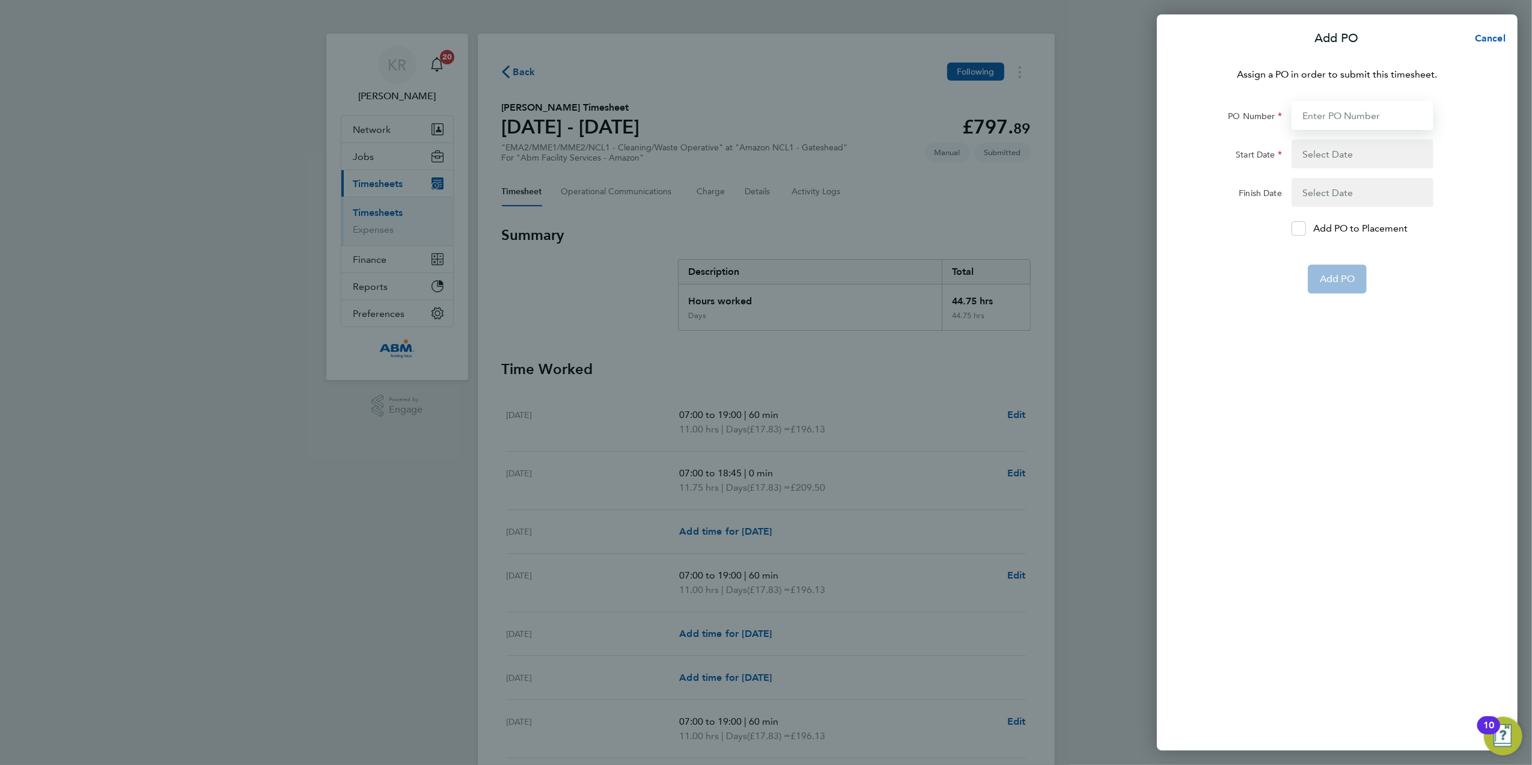
type input "648208"
type input "[DATE]"
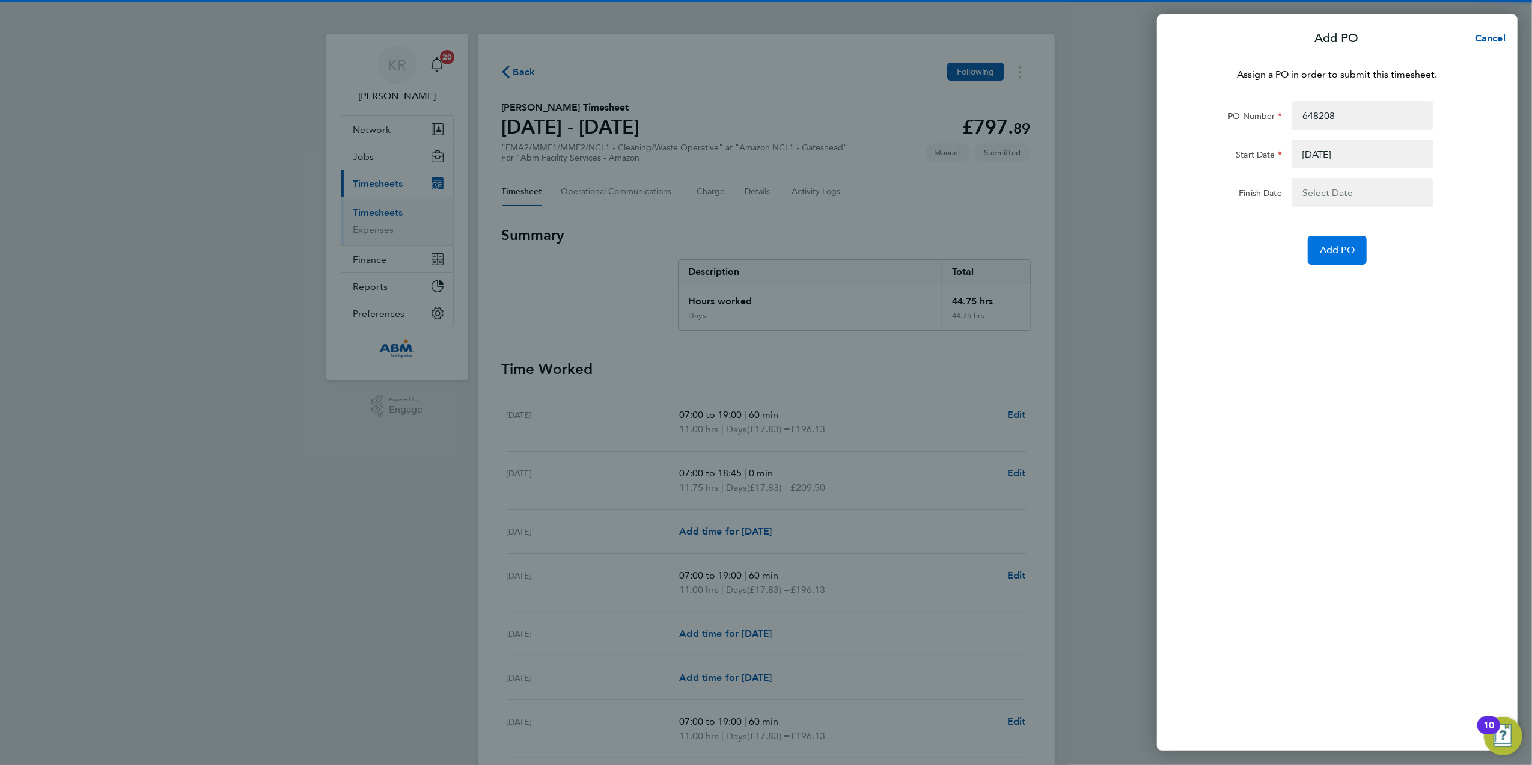
click at [1326, 255] on button "Add PO" at bounding box center [1337, 250] width 59 height 29
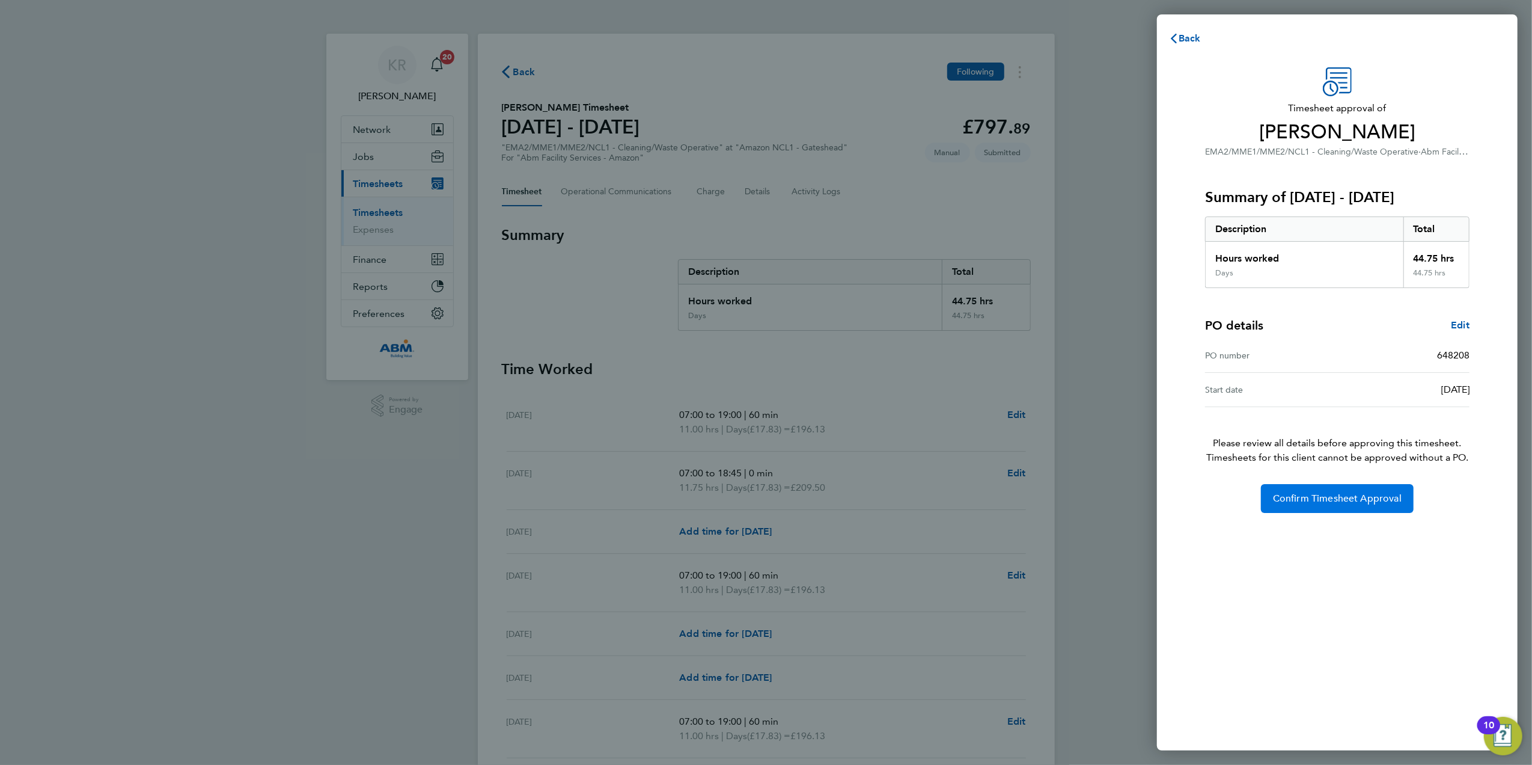
click at [1285, 501] on span "Confirm Timesheet Approval" at bounding box center [1337, 498] width 129 height 12
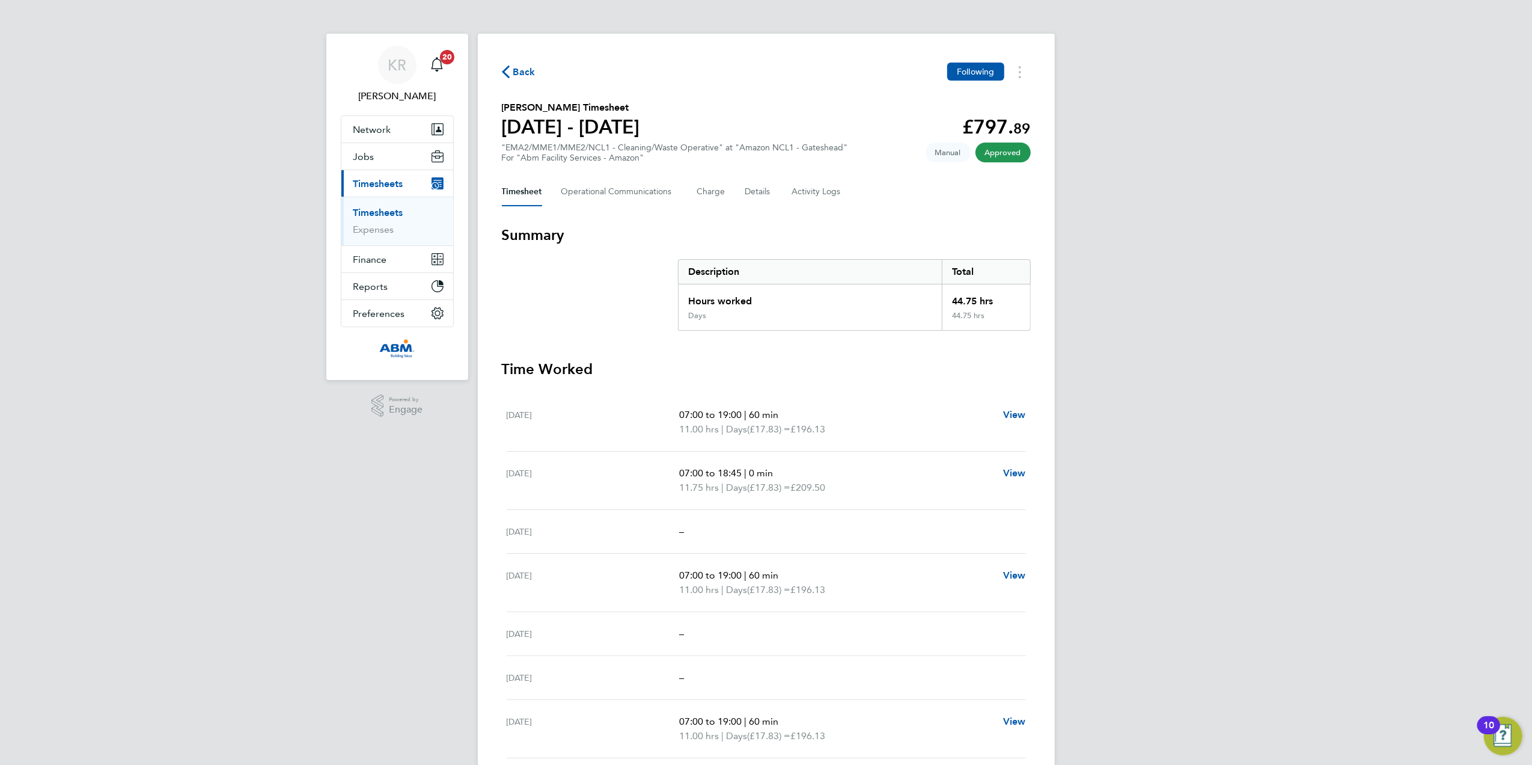
click at [366, 216] on link "Timesheets" at bounding box center [378, 212] width 50 height 11
